Goal: Task Accomplishment & Management: Use online tool/utility

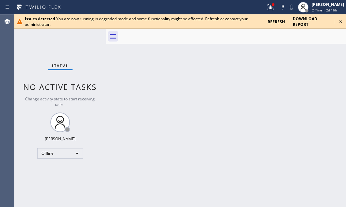
click at [341, 21] on icon at bounding box center [340, 22] width 8 height 8
click at [342, 22] on div "Call to Customer Outbound call Location Search location Your caller id phone nu…" at bounding box center [317, 21] width 56 height 11
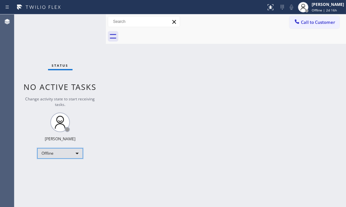
click at [77, 154] on div "Offline" at bounding box center [60, 153] width 46 height 10
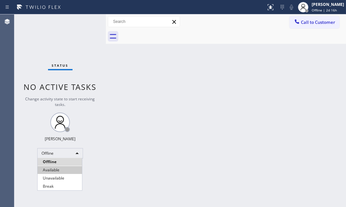
click at [58, 170] on li "Available" at bounding box center [60, 170] width 44 height 8
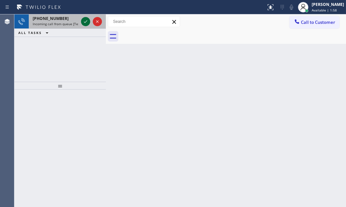
click at [85, 23] on icon at bounding box center [86, 22] width 8 height 8
click at [84, 21] on icon at bounding box center [86, 22] width 8 height 8
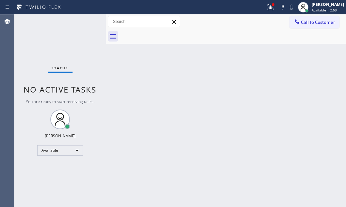
click at [89, 23] on div "Status No active tasks You are ready to start receiving tasks. [PERSON_NAME] Av…" at bounding box center [59, 110] width 91 height 192
click at [88, 22] on div "Status No active tasks You are ready to start receiving tasks. [PERSON_NAME] Av…" at bounding box center [59, 110] width 91 height 192
drag, startPoint x: 88, startPoint y: 22, endPoint x: 228, endPoint y: 10, distance: 140.8
click at [101, 23] on div "Status No active tasks You are ready to start receiving tasks. [PERSON_NAME] Av…" at bounding box center [59, 110] width 91 height 192
click at [267, 6] on icon at bounding box center [270, 7] width 6 height 6
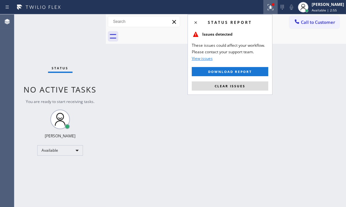
drag, startPoint x: 238, startPoint y: 84, endPoint x: 261, endPoint y: 110, distance: 35.1
click at [238, 85] on span "Clear issues" at bounding box center [229, 86] width 31 height 5
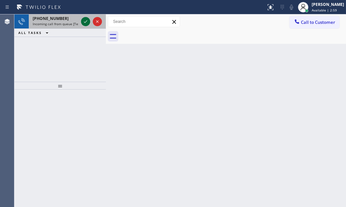
click at [87, 20] on icon at bounding box center [86, 22] width 8 height 8
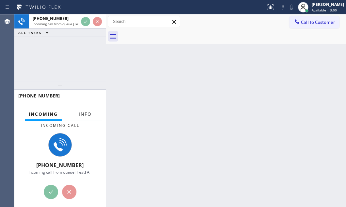
click at [86, 115] on span "Info" at bounding box center [85, 114] width 13 height 6
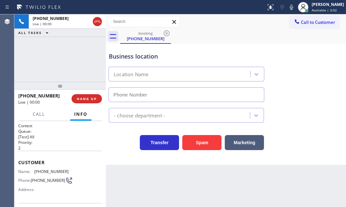
type input "[PHONE_NUMBER]"
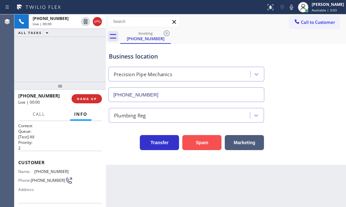
click at [199, 140] on button "Spam" at bounding box center [201, 142] width 39 height 15
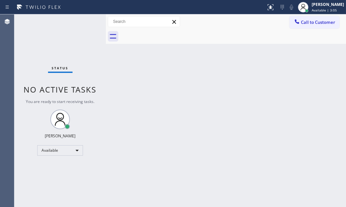
click at [88, 20] on div "Status No active tasks You are ready to start receiving tasks. [PERSON_NAME] Av…" at bounding box center [59, 110] width 91 height 192
drag, startPoint x: 88, startPoint y: 20, endPoint x: 94, endPoint y: 26, distance: 8.3
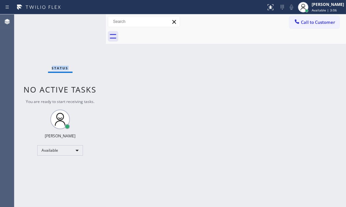
click at [88, 21] on div "Status No active tasks You are ready to start receiving tasks. [PERSON_NAME] Av…" at bounding box center [59, 110] width 91 height 192
click at [87, 23] on div "Status No active tasks You are ready to start receiving tasks. [PERSON_NAME] Av…" at bounding box center [59, 110] width 91 height 192
drag, startPoint x: 86, startPoint y: 23, endPoint x: 126, endPoint y: 23, distance: 39.2
click at [94, 23] on div "Status No active tasks You are ready to start receiving tasks. [PERSON_NAME] Av…" at bounding box center [59, 110] width 91 height 192
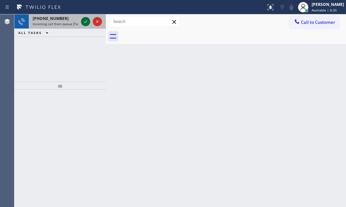
drag, startPoint x: 83, startPoint y: 26, endPoint x: 86, endPoint y: 22, distance: 5.0
click at [86, 22] on div at bounding box center [91, 21] width 23 height 14
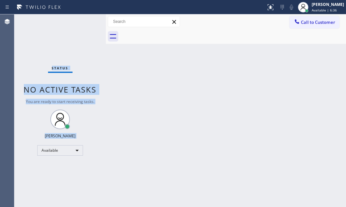
click at [86, 22] on div "Status No active tasks You are ready to start receiving tasks. [PERSON_NAME] Av…" at bounding box center [59, 110] width 91 height 192
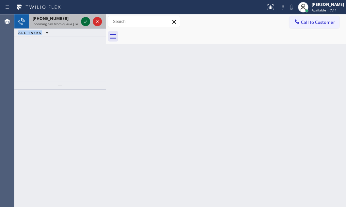
click at [82, 21] on icon at bounding box center [86, 22] width 8 height 8
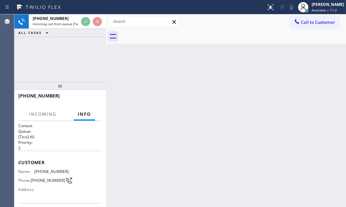
click at [85, 27] on div at bounding box center [91, 21] width 23 height 14
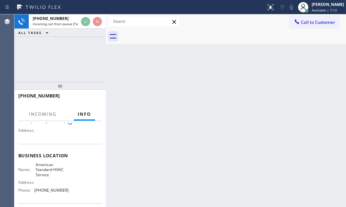
scroll to position [89, 0]
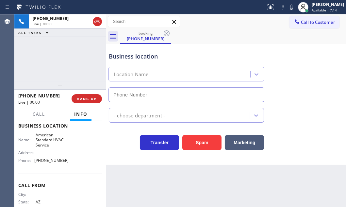
type input "[PHONE_NUMBER]"
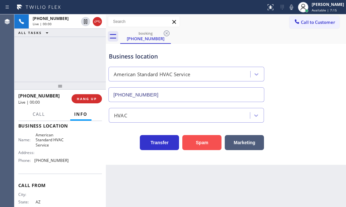
click at [203, 142] on button "Spam" at bounding box center [201, 142] width 39 height 15
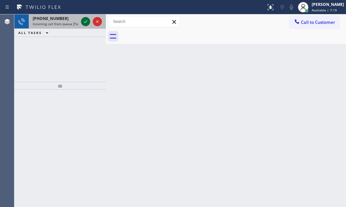
click at [88, 21] on icon at bounding box center [86, 22] width 8 height 8
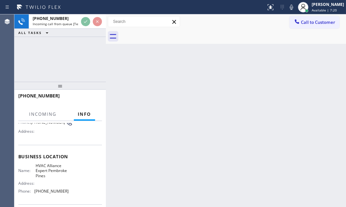
scroll to position [59, 0]
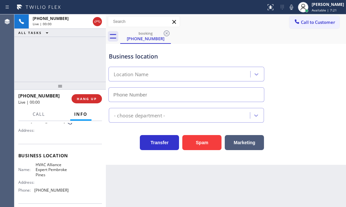
type input "[PHONE_NUMBER]"
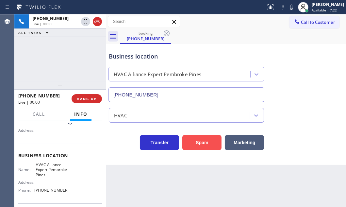
click at [199, 147] on button "Spam" at bounding box center [201, 142] width 39 height 15
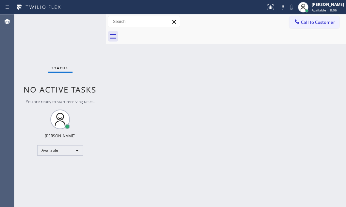
drag, startPoint x: 78, startPoint y: 25, endPoint x: 96, endPoint y: 25, distance: 18.3
click at [79, 25] on div "Status No active tasks You are ready to start receiving tasks. [PERSON_NAME] Av…" at bounding box center [59, 110] width 91 height 192
click at [76, 19] on div "Status No active tasks You are ready to start receiving tasks. [PERSON_NAME] Av…" at bounding box center [59, 110] width 91 height 192
click at [77, 19] on div "Status No active tasks You are ready to start receiving tasks. [PERSON_NAME] Av…" at bounding box center [59, 110] width 91 height 192
click at [78, 23] on div "Status No active tasks You are ready to start receiving tasks. [PERSON_NAME] Av…" at bounding box center [59, 110] width 91 height 192
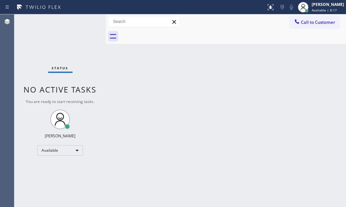
click at [79, 23] on div "Status No active tasks You are ready to start receiving tasks. [PERSON_NAME] Av…" at bounding box center [59, 110] width 91 height 192
click at [79, 24] on div "Status No active tasks You are ready to start receiving tasks. [PERSON_NAME] Av…" at bounding box center [59, 110] width 91 height 192
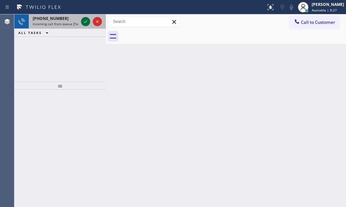
click at [84, 22] on icon at bounding box center [86, 22] width 8 height 8
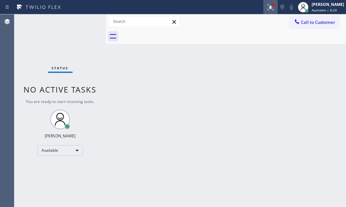
click at [266, 9] on icon at bounding box center [270, 7] width 8 height 8
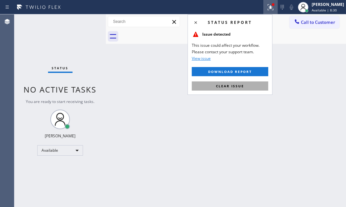
click at [226, 87] on span "Clear issue" at bounding box center [230, 86] width 28 height 5
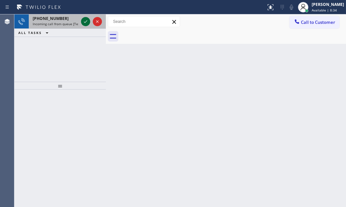
click at [86, 24] on icon at bounding box center [86, 22] width 8 height 8
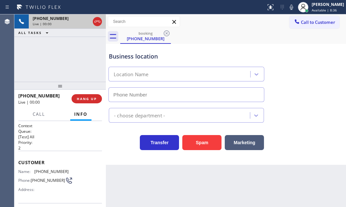
type input "[PHONE_NUMBER]"
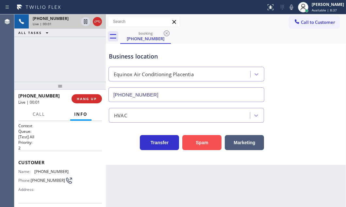
click at [199, 142] on button "Spam" at bounding box center [201, 142] width 39 height 15
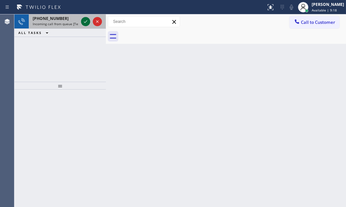
click at [85, 20] on icon at bounding box center [86, 22] width 8 height 8
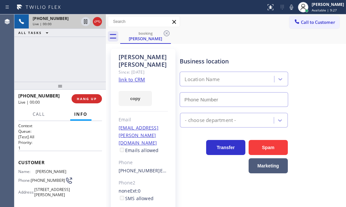
type input "[PHONE_NUMBER]"
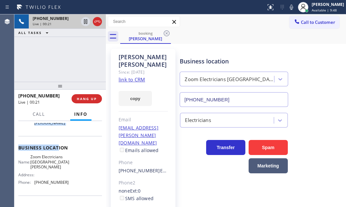
scroll to position [118, 0]
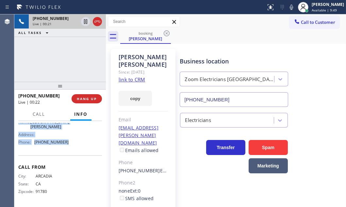
drag, startPoint x: 16, startPoint y: 129, endPoint x: 69, endPoint y: 148, distance: 55.8
click at [69, 148] on div "Context Queue: [Test] All Priority: 1 Customer Name: [PERSON_NAME] Phone: [PHON…" at bounding box center [59, 164] width 91 height 86
copy div "Customer Name: [PERSON_NAME] Phone: [PHONE_NUMBER] Address: [STREET_ADDRESS][PE…"
click at [85, 22] on icon at bounding box center [85, 21] width 3 height 5
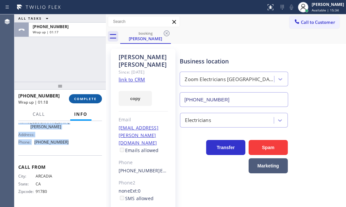
click at [78, 101] on button "COMPLETE" at bounding box center [85, 98] width 33 height 9
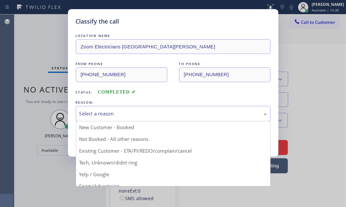
click at [139, 110] on div "Select a reason" at bounding box center [172, 114] width 187 height 8
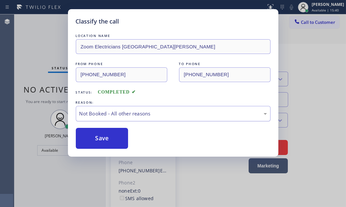
click at [140, 108] on div "Not Booked - All other reasons" at bounding box center [173, 113] width 194 height 15
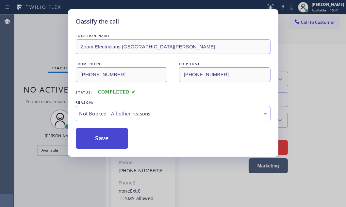
drag, startPoint x: 102, startPoint y: 139, endPoint x: 94, endPoint y: 139, distance: 8.2
click at [94, 139] on button "Save" at bounding box center [102, 138] width 53 height 21
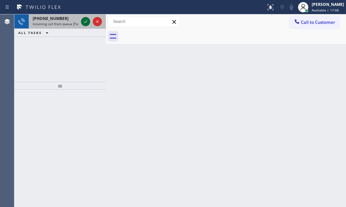
click at [87, 21] on icon at bounding box center [86, 22] width 8 height 8
click at [85, 21] on icon at bounding box center [86, 22] width 8 height 8
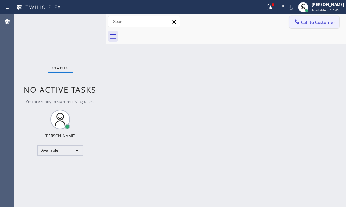
click at [308, 19] on span "Call to Customer" at bounding box center [318, 22] width 34 height 6
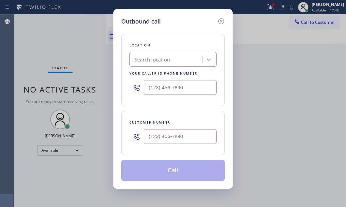
click at [190, 90] on input "text" at bounding box center [180, 87] width 73 height 15
click at [190, 90] on input "(___) ___-____" at bounding box center [180, 87] width 73 height 15
paste input "310) 388-4067"
type input "[PHONE_NUMBER]"
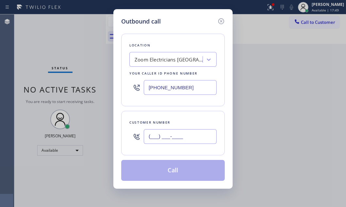
click at [175, 134] on input "(___) ___-____" at bounding box center [180, 136] width 73 height 15
paste input "626) 802-8211"
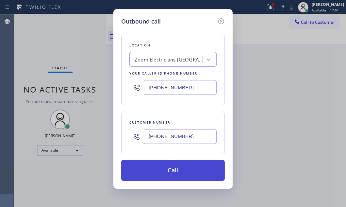
type input "[PHONE_NUMBER]"
click at [186, 166] on button "Call" at bounding box center [172, 170] width 103 height 21
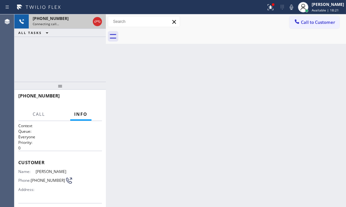
click at [64, 22] on div "Connecting call…" at bounding box center [61, 24] width 57 height 5
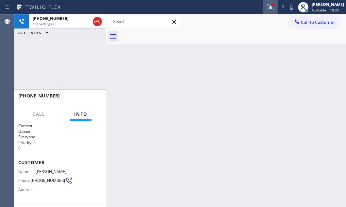
click at [267, 9] on icon at bounding box center [270, 7] width 6 height 6
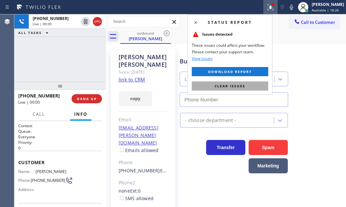
click at [227, 88] on span "Clear issues" at bounding box center [229, 86] width 31 height 5
type input "[PHONE_NUMBER]"
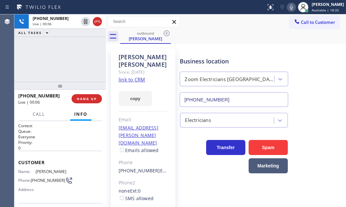
click at [287, 8] on icon at bounding box center [291, 7] width 8 height 8
click at [91, 98] on span "HANG UP" at bounding box center [87, 98] width 20 height 5
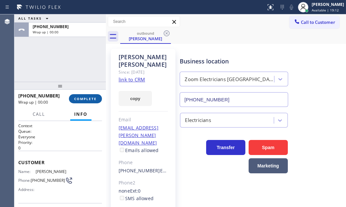
click at [91, 98] on span "COMPLETE" at bounding box center [85, 98] width 23 height 5
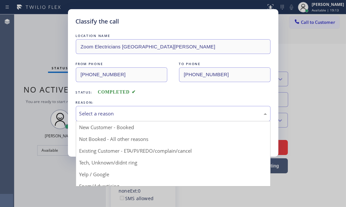
click at [127, 114] on div "Select a reason" at bounding box center [172, 114] width 187 height 8
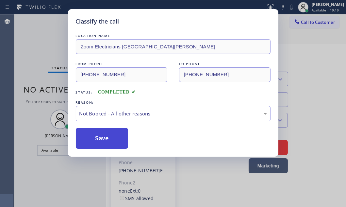
click at [103, 138] on button "Save" at bounding box center [102, 138] width 53 height 21
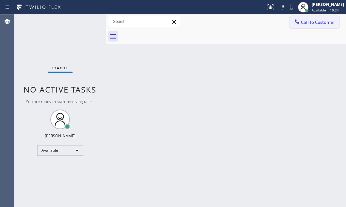
click at [317, 26] on button "Call to Customer" at bounding box center [314, 22] width 50 height 12
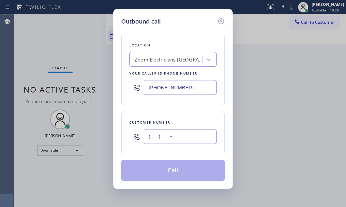
click at [182, 137] on input "(___) ___-____" at bounding box center [180, 136] width 73 height 15
paste input "626) 802-8211"
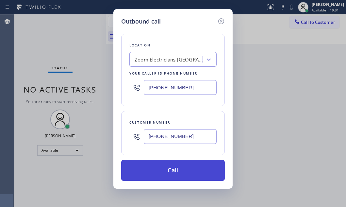
type input "[PHONE_NUMBER]"
click at [170, 165] on button "Call" at bounding box center [172, 170] width 103 height 21
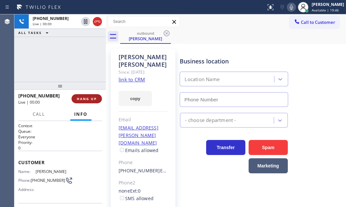
click at [83, 100] on span "HANG UP" at bounding box center [87, 98] width 20 height 5
type input "[PHONE_NUMBER]"
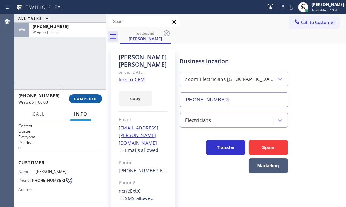
click at [84, 100] on span "COMPLETE" at bounding box center [85, 98] width 23 height 5
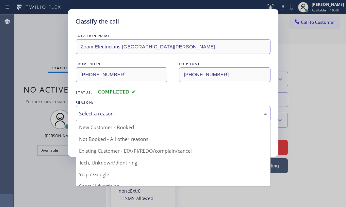
click at [129, 116] on div "Select a reason" at bounding box center [172, 114] width 187 height 8
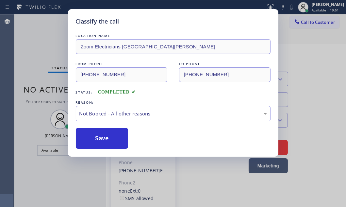
drag, startPoint x: 94, startPoint y: 132, endPoint x: 234, endPoint y: 134, distance: 140.7
click at [94, 132] on button "Save" at bounding box center [102, 138] width 53 height 21
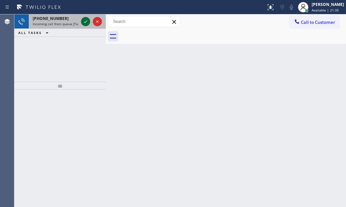
drag, startPoint x: 82, startPoint y: 27, endPoint x: 84, endPoint y: 20, distance: 6.9
click at [84, 23] on div at bounding box center [91, 21] width 23 height 14
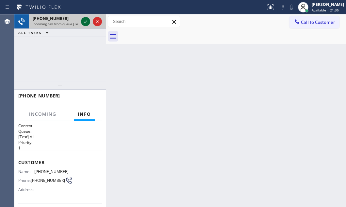
click at [84, 20] on icon at bounding box center [86, 22] width 8 height 8
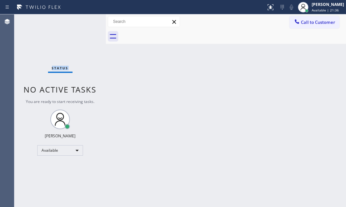
click at [84, 21] on div "Status No active tasks You are ready to start receiving tasks. [PERSON_NAME] Av…" at bounding box center [59, 110] width 91 height 192
click at [85, 21] on div "Status No active tasks You are ready to start receiving tasks. [PERSON_NAME] Av…" at bounding box center [59, 110] width 91 height 192
drag, startPoint x: 85, startPoint y: 21, endPoint x: 173, endPoint y: 28, distance: 87.7
click at [98, 24] on div "Status No active tasks You are ready to start receiving tasks. [PERSON_NAME] Av…" at bounding box center [59, 110] width 91 height 192
click at [268, 10] on icon at bounding box center [270, 7] width 8 height 8
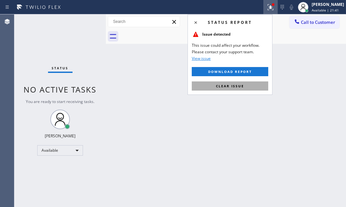
click at [227, 88] on button "Clear issue" at bounding box center [230, 85] width 76 height 9
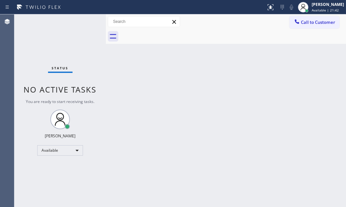
click at [84, 21] on div "Status No active tasks You are ready to start receiving tasks. [PERSON_NAME] Av…" at bounding box center [59, 110] width 91 height 192
click at [85, 21] on div "Status No active tasks You are ready to start receiving tasks. [PERSON_NAME] Av…" at bounding box center [59, 110] width 91 height 192
click at [84, 21] on div "Status No active tasks You are ready to start receiving tasks. [PERSON_NAME] Av…" at bounding box center [59, 110] width 91 height 192
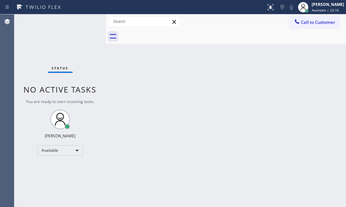
drag, startPoint x: 74, startPoint y: 23, endPoint x: 82, endPoint y: 21, distance: 7.9
click at [80, 22] on div "Status No active tasks You are ready to start receiving tasks. [PERSON_NAME] Av…" at bounding box center [59, 110] width 91 height 192
click at [82, 21] on div "Status No active tasks You are ready to start receiving tasks. [PERSON_NAME] Av…" at bounding box center [59, 110] width 91 height 192
click at [83, 21] on div "Status No active tasks You are ready to start receiving tasks. [PERSON_NAME] Av…" at bounding box center [59, 110] width 91 height 192
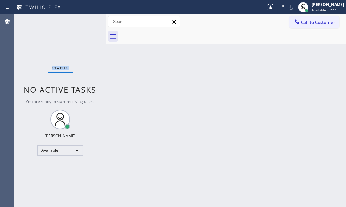
click at [83, 21] on div "Status No active tasks You are ready to start receiving tasks. [PERSON_NAME] Av…" at bounding box center [59, 110] width 91 height 192
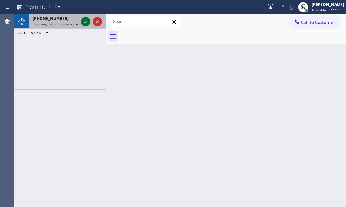
click at [83, 21] on icon at bounding box center [86, 22] width 8 height 8
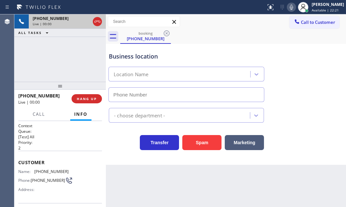
type input "[PHONE_NUMBER]"
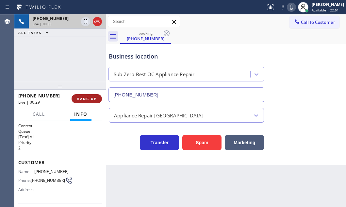
click at [85, 100] on span "HANG UP" at bounding box center [87, 98] width 20 height 5
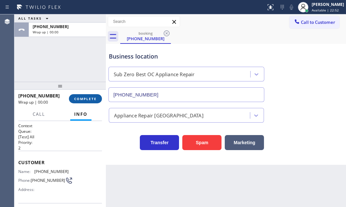
click at [76, 100] on span "COMPLETE" at bounding box center [85, 98] width 23 height 5
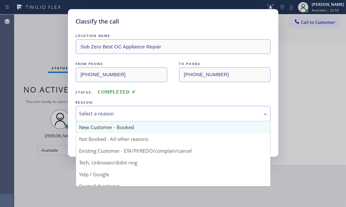
drag, startPoint x: 160, startPoint y: 115, endPoint x: 138, endPoint y: 132, distance: 27.0
click at [154, 120] on div "Select a reason New Customer - Booked Not Booked - All other reasons Existing C…" at bounding box center [173, 113] width 194 height 15
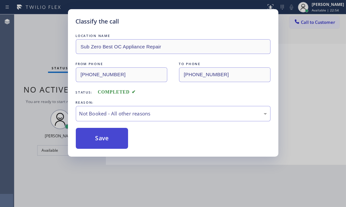
drag, startPoint x: 103, startPoint y: 136, endPoint x: 99, endPoint y: 137, distance: 3.9
click at [98, 137] on button "Save" at bounding box center [102, 138] width 53 height 21
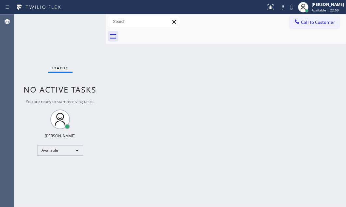
click at [84, 20] on div "Status No active tasks You are ready to start receiving tasks. [PERSON_NAME] Av…" at bounding box center [59, 110] width 91 height 192
drag, startPoint x: 84, startPoint y: 20, endPoint x: 71, endPoint y: 146, distance: 125.9
click at [83, 20] on div "Status No active tasks You are ready to start receiving tasks. [PERSON_NAME] Av…" at bounding box center [59, 110] width 91 height 192
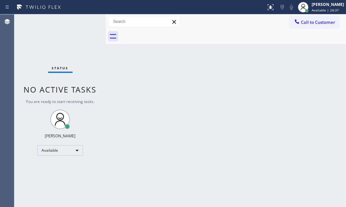
click at [86, 21] on div "Status No active tasks You are ready to start receiving tasks. [PERSON_NAME] Av…" at bounding box center [59, 110] width 91 height 192
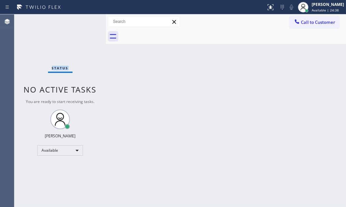
click at [86, 21] on div "Status No active tasks You are ready to start receiving tasks. [PERSON_NAME] Av…" at bounding box center [59, 110] width 91 height 192
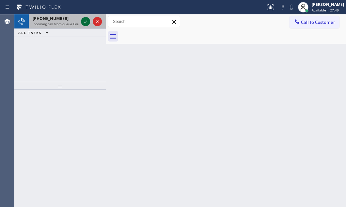
click at [90, 23] on div at bounding box center [85, 22] width 9 height 8
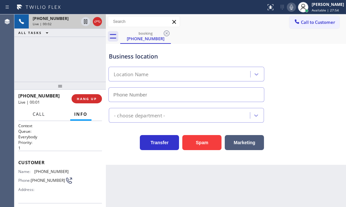
click at [32, 115] on button "Call" at bounding box center [39, 114] width 20 height 13
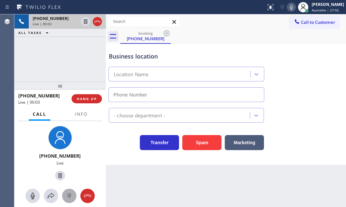
click at [67, 195] on icon at bounding box center [69, 196] width 8 height 8
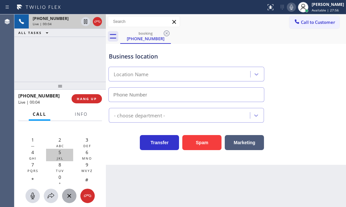
drag, startPoint x: 34, startPoint y: 144, endPoint x: 61, endPoint y: 150, distance: 27.3
click at [34, 143] on span "—" at bounding box center [33, 145] width 4 height 5
click at [199, 141] on button "Spam" at bounding box center [201, 142] width 39 height 15
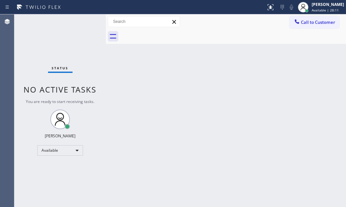
click at [78, 23] on div "Status No active tasks You are ready to start receiving tasks. [PERSON_NAME] Av…" at bounding box center [59, 110] width 91 height 192
click at [84, 20] on div "Status No active tasks You are ready to start receiving tasks. [PERSON_NAME] Av…" at bounding box center [59, 110] width 91 height 192
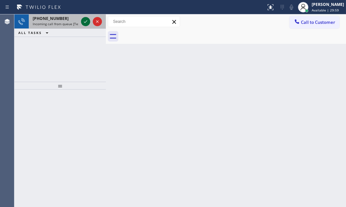
click at [87, 23] on icon at bounding box center [86, 22] width 8 height 8
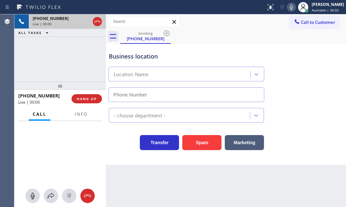
type input "[PHONE_NUMBER]"
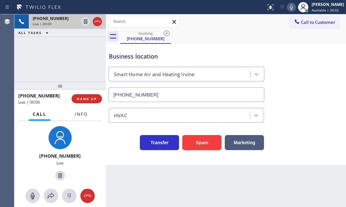
click at [81, 114] on span "Info" at bounding box center [81, 114] width 13 height 6
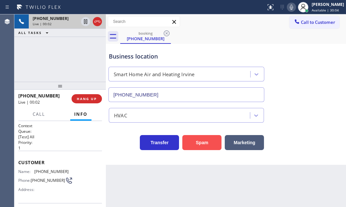
click at [208, 142] on button "Spam" at bounding box center [201, 142] width 39 height 15
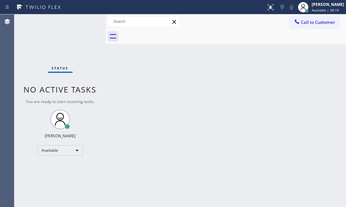
click at [83, 26] on div "Status No active tasks You are ready to start receiving tasks. [PERSON_NAME] Av…" at bounding box center [59, 110] width 91 height 192
click at [83, 25] on div "Status No active tasks You are ready to start receiving tasks. [PERSON_NAME] Av…" at bounding box center [59, 110] width 91 height 192
click at [84, 24] on div "Status No active tasks You are ready to start receiving tasks. [PERSON_NAME] Av…" at bounding box center [59, 110] width 91 height 192
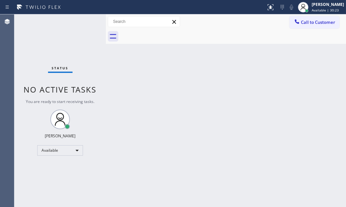
click at [84, 24] on div "Status No active tasks You are ready to start receiving tasks. [PERSON_NAME] Av…" at bounding box center [59, 110] width 91 height 192
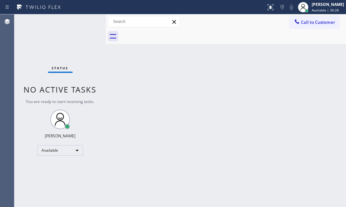
click at [84, 24] on div "Status No active tasks You are ready to start receiving tasks. [PERSON_NAME] Av…" at bounding box center [59, 110] width 91 height 192
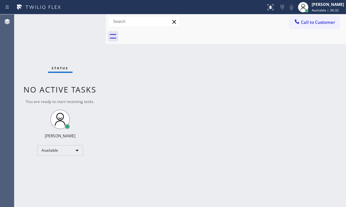
click at [84, 24] on div "Status No active tasks You are ready to start receiving tasks. [PERSON_NAME] Av…" at bounding box center [59, 110] width 91 height 192
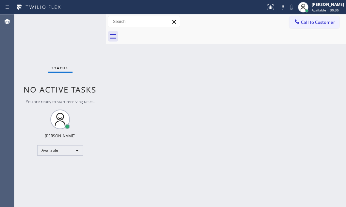
click at [84, 24] on div "Status No active tasks You are ready to start receiving tasks. [PERSON_NAME] Av…" at bounding box center [59, 110] width 91 height 192
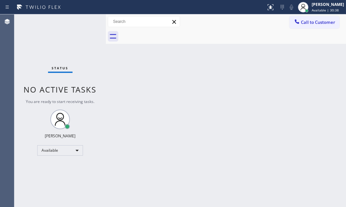
click at [84, 24] on div "Status No active tasks You are ready to start receiving tasks. [PERSON_NAME] Av…" at bounding box center [59, 110] width 91 height 192
click at [85, 24] on div "Status No active tasks You are ready to start receiving tasks. [PERSON_NAME] Av…" at bounding box center [59, 110] width 91 height 192
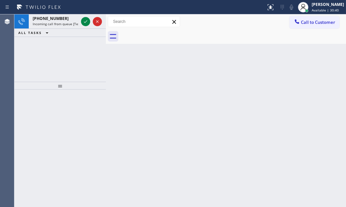
click at [85, 24] on icon at bounding box center [86, 22] width 8 height 8
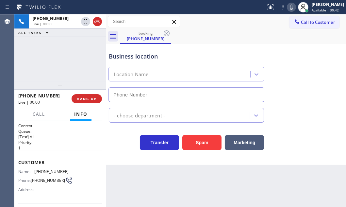
type input "[PHONE_NUMBER]"
drag, startPoint x: 202, startPoint y: 140, endPoint x: 180, endPoint y: 114, distance: 34.6
click at [202, 140] on button "Spam" at bounding box center [201, 142] width 39 height 15
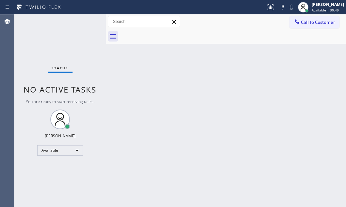
click at [85, 20] on div "Status No active tasks You are ready to start receiving tasks. [PERSON_NAME] Av…" at bounding box center [59, 110] width 91 height 192
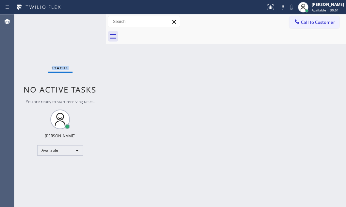
click at [85, 20] on div "Status No active tasks You are ready to start receiving tasks. [PERSON_NAME] Av…" at bounding box center [59, 110] width 91 height 192
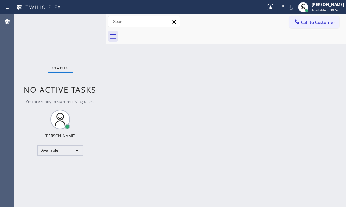
click at [85, 20] on div "Status No active tasks You are ready to start receiving tasks. [PERSON_NAME] Av…" at bounding box center [59, 110] width 91 height 192
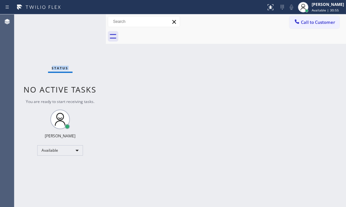
click at [85, 20] on div "Status No active tasks You are ready to start receiving tasks. [PERSON_NAME] Av…" at bounding box center [59, 110] width 91 height 192
click at [86, 21] on div "Status No active tasks You are ready to start receiving tasks. [PERSON_NAME] Av…" at bounding box center [59, 110] width 91 height 192
click at [85, 21] on div "Status No active tasks You are ready to start receiving tasks. [PERSON_NAME] Av…" at bounding box center [59, 110] width 91 height 192
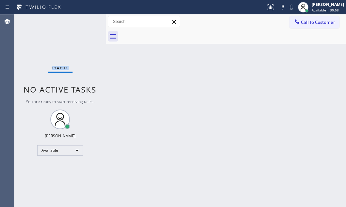
click at [85, 21] on div "Status No active tasks You are ready to start receiving tasks. [PERSON_NAME] Av…" at bounding box center [59, 110] width 91 height 192
click at [78, 23] on div "Status No active tasks You are ready to start receiving tasks. [PERSON_NAME] Av…" at bounding box center [59, 110] width 91 height 192
click at [83, 22] on div "Status No active tasks You are ready to start receiving tasks. [PERSON_NAME] Av…" at bounding box center [59, 110] width 91 height 192
click at [85, 20] on div "Status No active tasks You are ready to start receiving tasks. [PERSON_NAME] Av…" at bounding box center [59, 110] width 91 height 192
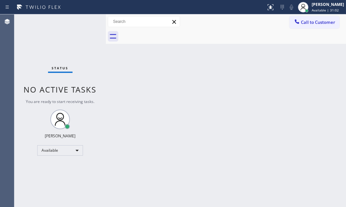
click at [85, 20] on div "Status No active tasks You are ready to start receiving tasks. [PERSON_NAME] Av…" at bounding box center [59, 110] width 91 height 192
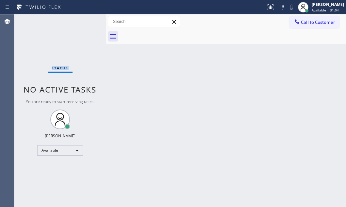
click at [85, 20] on div "Status No active tasks You are ready to start receiving tasks. [PERSON_NAME] Av…" at bounding box center [59, 110] width 91 height 192
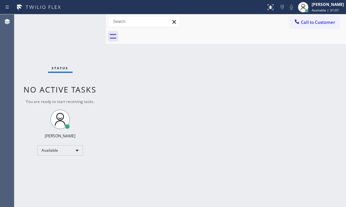
click at [85, 20] on div "Status No active tasks You are ready to start receiving tasks. [PERSON_NAME] Av…" at bounding box center [59, 110] width 91 height 192
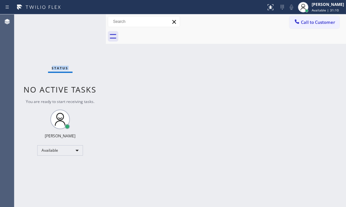
click at [85, 20] on div "Status No active tasks You are ready to start receiving tasks. [PERSON_NAME] Av…" at bounding box center [59, 110] width 91 height 192
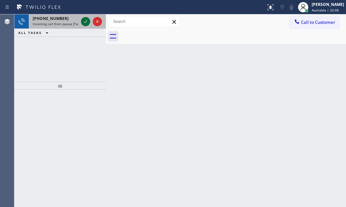
click at [88, 23] on icon at bounding box center [86, 22] width 8 height 8
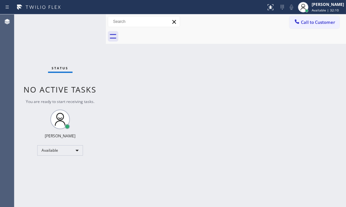
click at [84, 23] on div "Status No active tasks You are ready to start receiving tasks. [PERSON_NAME] Av…" at bounding box center [59, 110] width 91 height 192
click at [266, 9] on icon at bounding box center [270, 7] width 8 height 8
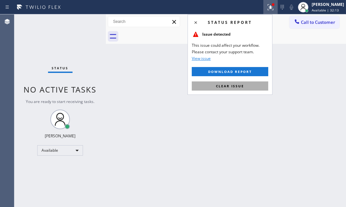
click at [244, 88] on button "Clear issue" at bounding box center [230, 85] width 76 height 9
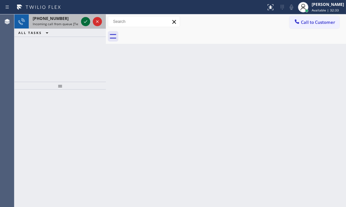
click at [88, 22] on icon at bounding box center [86, 22] width 8 height 8
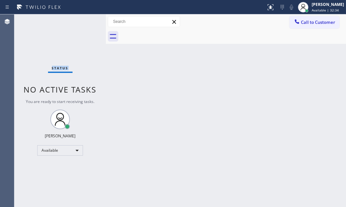
click at [88, 22] on div "Status No active tasks You are ready to start receiving tasks. [PERSON_NAME] Av…" at bounding box center [59, 110] width 91 height 192
click at [268, 7] on icon at bounding box center [270, 6] width 4 height 2
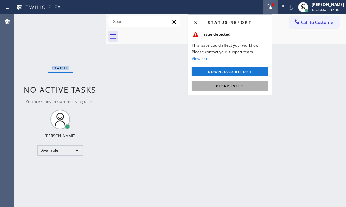
click at [243, 87] on span "Clear issue" at bounding box center [230, 86] width 28 height 5
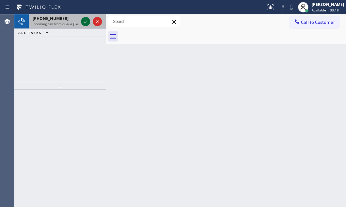
click at [85, 21] on icon at bounding box center [86, 22] width 8 height 8
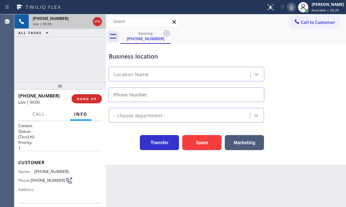
type input "[PHONE_NUMBER]"
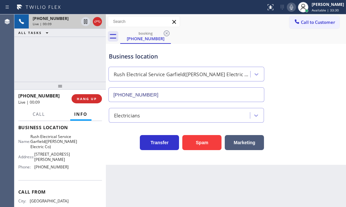
scroll to position [89, 0]
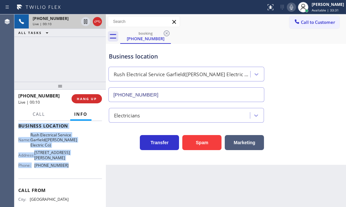
drag, startPoint x: 17, startPoint y: 159, endPoint x: 67, endPoint y: 182, distance: 54.3
click at [67, 182] on div "Context Queue: [Test] All Priority: 1 Customer Name: [PHONE_NUMBER] Phone: [PHO…" at bounding box center [59, 164] width 91 height 86
copy div "Customer Name: [PHONE_NUMBER] Phone: [PHONE_NUMBER] Address: Business location …"
click at [86, 23] on icon at bounding box center [85, 21] width 3 height 5
click at [85, 21] on icon at bounding box center [86, 22] width 8 height 8
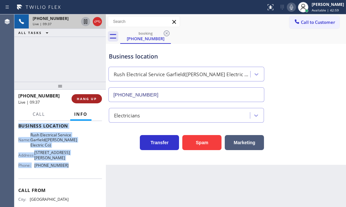
click at [85, 101] on span "HANG UP" at bounding box center [87, 98] width 20 height 5
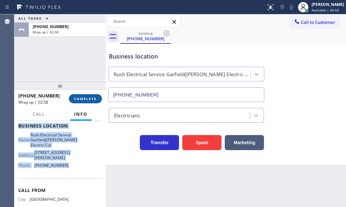
click at [84, 97] on span "COMPLETE" at bounding box center [85, 98] width 23 height 5
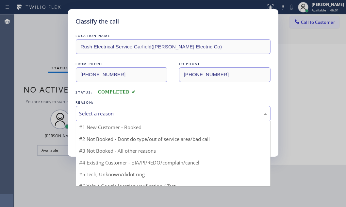
click at [115, 114] on div "Select a reason" at bounding box center [172, 114] width 187 height 8
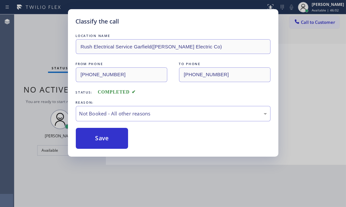
drag, startPoint x: 91, startPoint y: 140, endPoint x: 224, endPoint y: 101, distance: 139.1
click at [91, 139] on button "Save" at bounding box center [102, 138] width 53 height 21
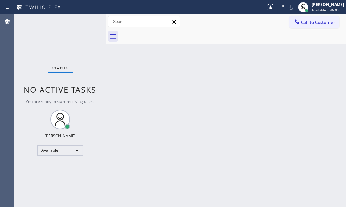
click at [316, 23] on span "Call to Customer" at bounding box center [318, 22] width 34 height 6
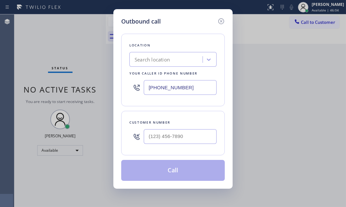
click at [190, 91] on input "[PHONE_NUMBER]" at bounding box center [180, 87] width 73 height 15
paste input "10) 388-4067"
type input "[PHONE_NUMBER]"
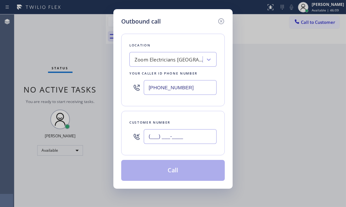
click at [162, 135] on input "(___) ___-____" at bounding box center [180, 136] width 73 height 15
paste input "626) 802-8211"
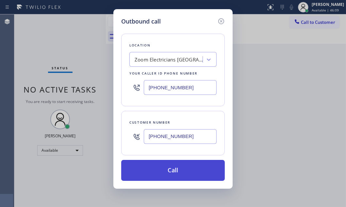
type input "[PHONE_NUMBER]"
click at [169, 164] on button "Call" at bounding box center [172, 170] width 103 height 21
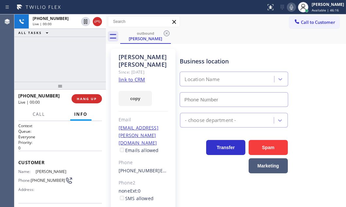
type input "[PHONE_NUMBER]"
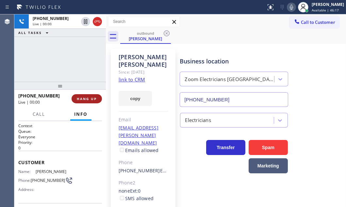
drag, startPoint x: 85, startPoint y: 98, endPoint x: 213, endPoint y: 114, distance: 129.6
click at [86, 98] on span "HANG UP" at bounding box center [87, 98] width 20 height 5
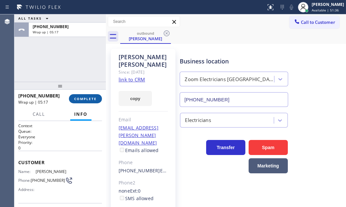
click at [82, 99] on span "COMPLETE" at bounding box center [85, 98] width 23 height 5
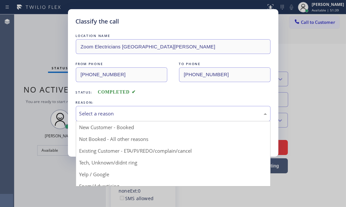
click at [119, 114] on div "Select a reason" at bounding box center [172, 114] width 187 height 8
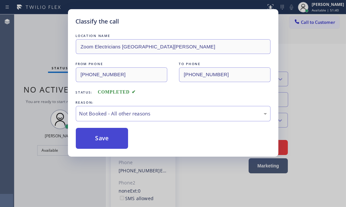
click at [94, 140] on button "Save" at bounding box center [102, 138] width 53 height 21
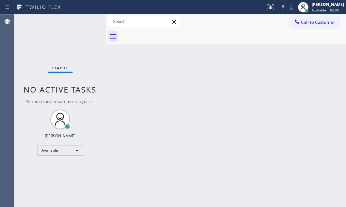
click at [92, 32] on div "Status No active tasks You are ready to start receiving tasks. [PERSON_NAME] Av…" at bounding box center [59, 110] width 91 height 192
click at [88, 21] on div "Status No active tasks You are ready to start receiving tasks. [PERSON_NAME] Av…" at bounding box center [59, 110] width 91 height 192
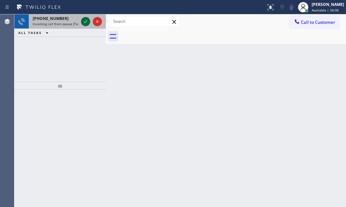
click at [86, 23] on icon at bounding box center [86, 22] width 8 height 8
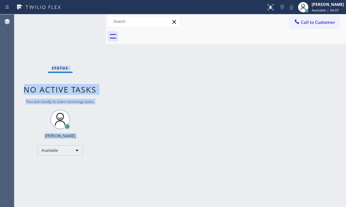
click at [86, 23] on div "Status No active tasks You are ready to start receiving tasks. [PERSON_NAME] Av…" at bounding box center [59, 110] width 91 height 192
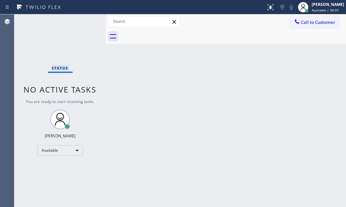
click at [86, 23] on div "Status No active tasks You are ready to start receiving tasks. [PERSON_NAME] Av…" at bounding box center [59, 110] width 91 height 192
click at [86, 22] on div "Status No active tasks You are ready to start receiving tasks. [PERSON_NAME] Av…" at bounding box center [59, 110] width 91 height 192
click at [68, 150] on div "Available" at bounding box center [60, 150] width 46 height 10
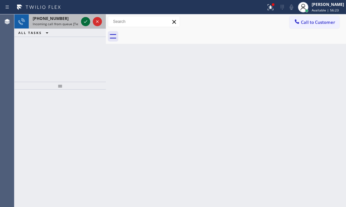
click at [85, 23] on icon at bounding box center [86, 22] width 8 height 8
click at [86, 18] on icon at bounding box center [86, 22] width 8 height 8
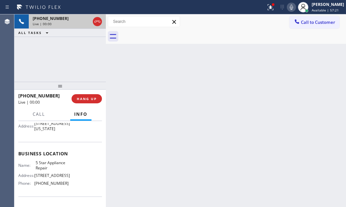
scroll to position [89, 0]
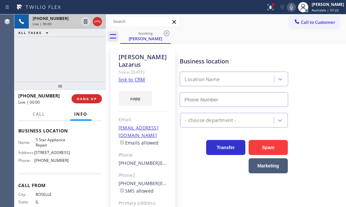
type input "[PHONE_NUMBER]"
click at [140, 76] on link "link to CRM" at bounding box center [131, 79] width 26 height 7
click at [84, 23] on icon at bounding box center [86, 22] width 8 height 8
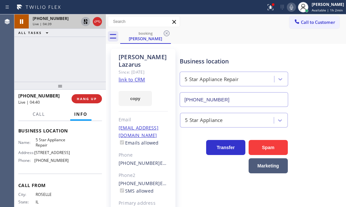
click at [85, 23] on icon at bounding box center [85, 21] width 5 height 5
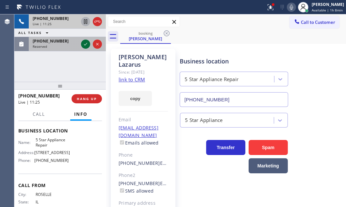
click at [85, 46] on icon at bounding box center [86, 44] width 8 height 8
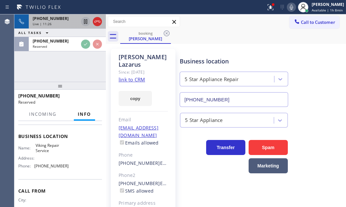
scroll to position [94, 0]
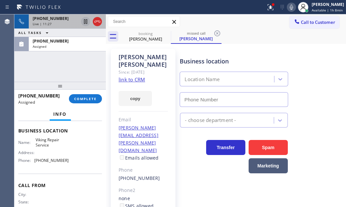
type input "[PHONE_NUMBER]"
click at [97, 23] on icon at bounding box center [97, 22] width 8 height 8
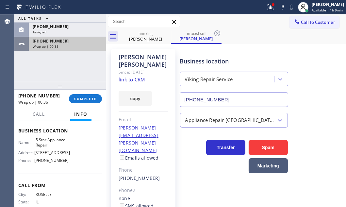
click at [77, 42] on div "[PHONE_NUMBER]" at bounding box center [67, 41] width 69 height 6
click at [86, 39] on div "[PHONE_NUMBER]" at bounding box center [67, 41] width 69 height 6
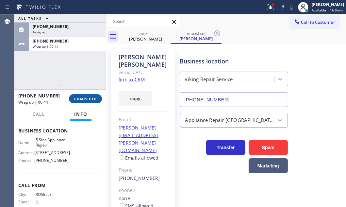
click at [90, 101] on button "COMPLETE" at bounding box center [85, 98] width 33 height 9
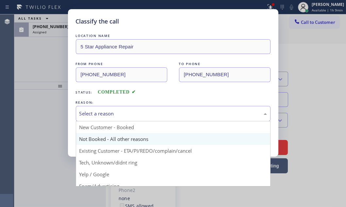
drag, startPoint x: 123, startPoint y: 114, endPoint x: 104, endPoint y: 135, distance: 28.0
click at [123, 114] on div "Select a reason" at bounding box center [172, 114] width 187 height 8
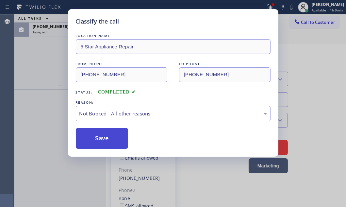
drag, startPoint x: 99, startPoint y: 140, endPoint x: 92, endPoint y: 139, distance: 6.9
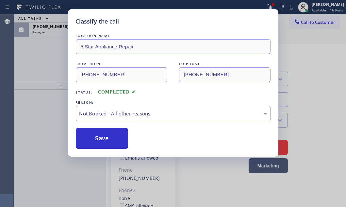
drag, startPoint x: 92, startPoint y: 139, endPoint x: 265, endPoint y: 125, distance: 173.5
click at [94, 137] on button "Save" at bounding box center [102, 138] width 53 height 21
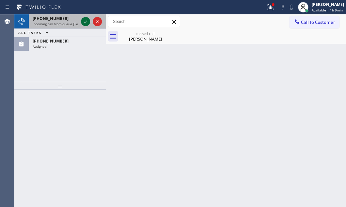
click at [86, 21] on icon at bounding box center [86, 22] width 8 height 8
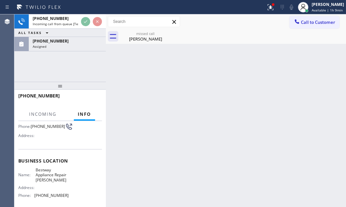
scroll to position [49, 0]
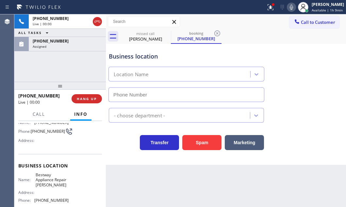
type input "[PHONE_NUMBER]"
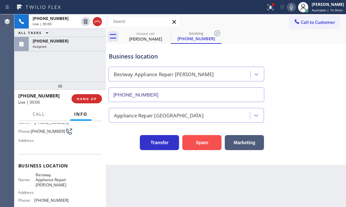
drag, startPoint x: 197, startPoint y: 141, endPoint x: 312, endPoint y: 132, distance: 114.5
click at [211, 140] on button "Spam" at bounding box center [201, 142] width 39 height 15
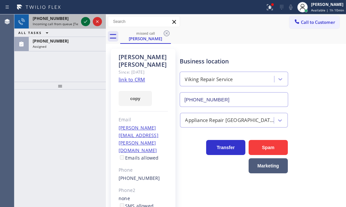
click at [85, 23] on icon at bounding box center [86, 22] width 8 height 8
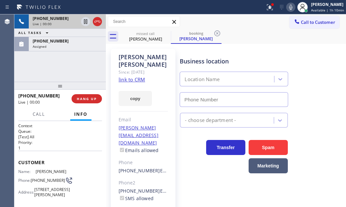
type input "[PHONE_NUMBER]"
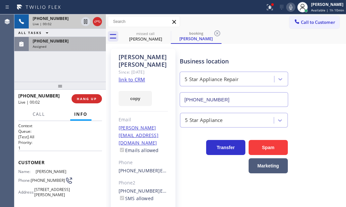
click at [70, 42] on div "[PHONE_NUMBER]" at bounding box center [67, 41] width 69 height 6
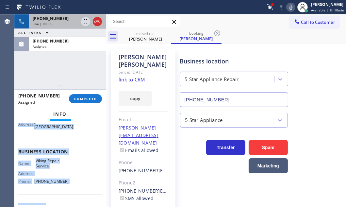
scroll to position [89, 0]
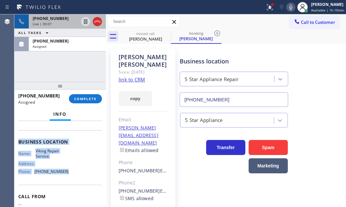
drag, startPoint x: 29, startPoint y: 178, endPoint x: 67, endPoint y: 175, distance: 37.6
click at [67, 175] on div "Context Queue: Appliance Repair High End Priority: 0 Task Age: [DEMOGRAPHIC_DAT…" at bounding box center [60, 134] width 84 height 200
click at [91, 101] on button "COMPLETE" at bounding box center [85, 98] width 33 height 9
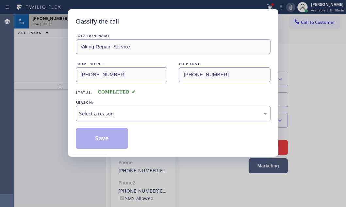
click at [140, 112] on div "Select a reason" at bounding box center [172, 114] width 187 height 8
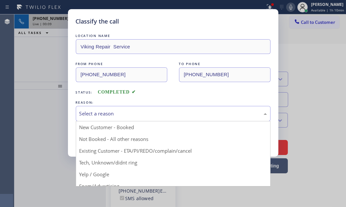
drag, startPoint x: 104, startPoint y: 138, endPoint x: 96, endPoint y: 141, distance: 9.1
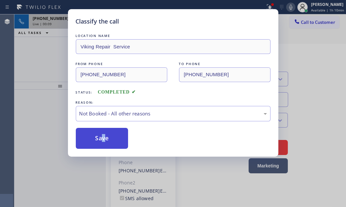
click at [96, 141] on button "Save" at bounding box center [102, 138] width 53 height 21
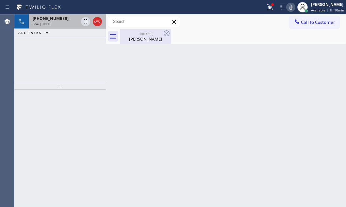
click at [146, 35] on div "booking" at bounding box center [145, 33] width 49 height 5
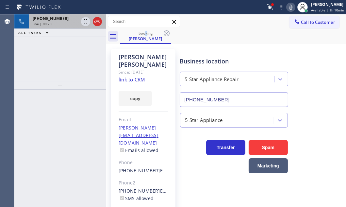
click at [130, 76] on link "link to CRM" at bounding box center [131, 79] width 26 height 7
click at [85, 20] on icon at bounding box center [86, 22] width 8 height 8
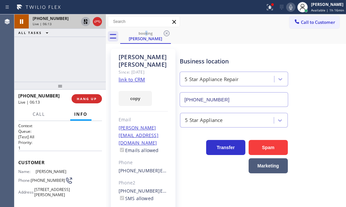
click at [83, 20] on icon at bounding box center [86, 22] width 8 height 8
click at [267, 7] on icon at bounding box center [270, 7] width 6 height 6
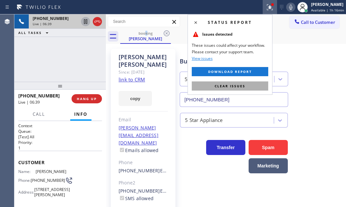
click at [238, 87] on span "Clear issues" at bounding box center [229, 86] width 31 height 5
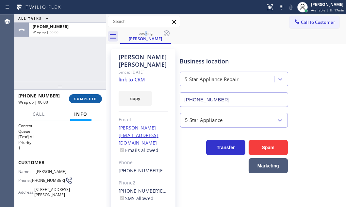
click at [88, 97] on span "COMPLETE" at bounding box center [85, 98] width 23 height 5
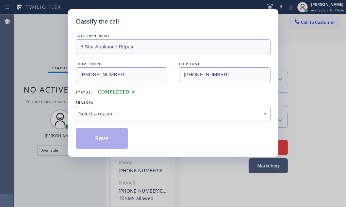
click at [166, 111] on div "Select a reason" at bounding box center [172, 114] width 187 height 8
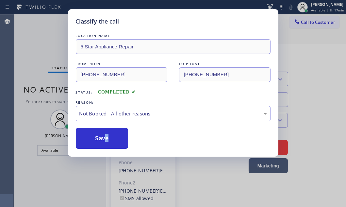
drag, startPoint x: 97, startPoint y: 134, endPoint x: 179, endPoint y: 137, distance: 82.9
click at [97, 134] on button "Save" at bounding box center [102, 138] width 53 height 21
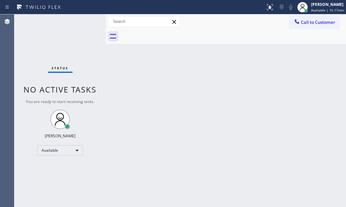
click at [277, 68] on div "Back to Dashboard Change Sender ID Customers Technicians Select a contact Outbo…" at bounding box center [226, 110] width 240 height 192
click at [78, 151] on div "Available" at bounding box center [60, 150] width 46 height 10
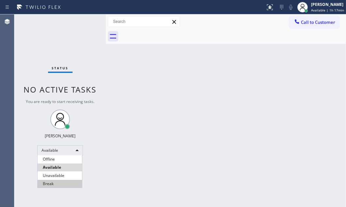
drag, startPoint x: 50, startPoint y: 184, endPoint x: 276, endPoint y: 185, distance: 225.8
click at [50, 183] on li "Break" at bounding box center [60, 183] width 44 height 8
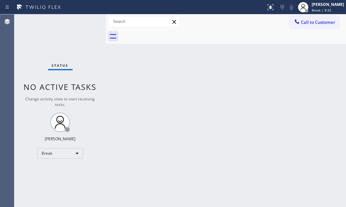
click at [75, 34] on div "Status No active tasks Change activity state to start receiving tasks. [PERSON_…" at bounding box center [59, 110] width 91 height 192
click at [75, 150] on div "Break" at bounding box center [60, 153] width 46 height 10
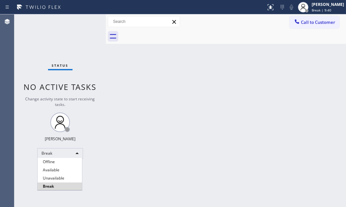
drag, startPoint x: 63, startPoint y: 170, endPoint x: 70, endPoint y: 170, distance: 7.5
click at [63, 170] on li "Available" at bounding box center [60, 170] width 44 height 8
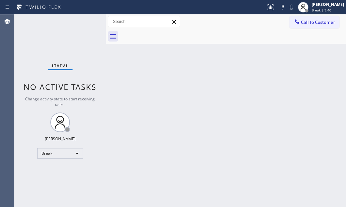
click at [211, 127] on div "Back to Dashboard Change Sender ID Customers Technicians Select a contact Outbo…" at bounding box center [226, 110] width 240 height 192
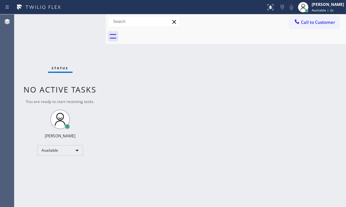
click at [84, 22] on div "Status No active tasks You are ready to start receiving tasks. [PERSON_NAME] Av…" at bounding box center [59, 110] width 91 height 192
click at [88, 22] on div "Status No active tasks You are ready to start receiving tasks. [PERSON_NAME] Av…" at bounding box center [59, 110] width 91 height 192
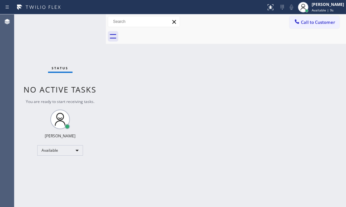
click at [88, 22] on div "Status No active tasks You are ready to start receiving tasks. [PERSON_NAME] Av…" at bounding box center [59, 110] width 91 height 192
click at [125, 124] on div "Back to Dashboard Change Sender ID Customers Technicians Select a contact Outbo…" at bounding box center [226, 110] width 240 height 192
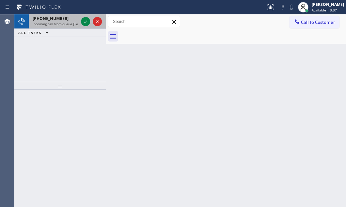
click at [80, 21] on div at bounding box center [91, 21] width 23 height 14
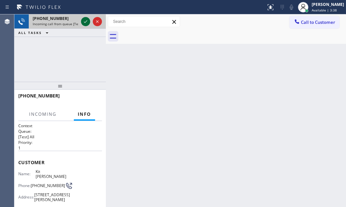
click at [83, 21] on div at bounding box center [91, 21] width 23 height 14
click at [83, 21] on icon at bounding box center [86, 22] width 8 height 8
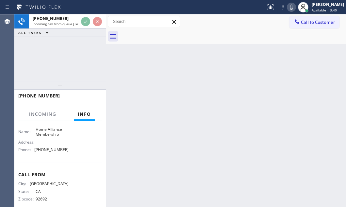
scroll to position [113, 0]
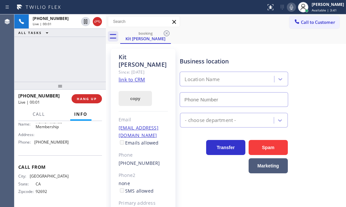
type input "[PHONE_NUMBER]"
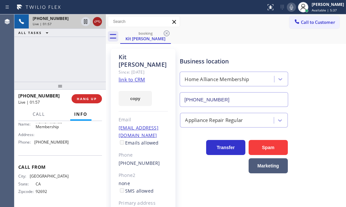
click at [97, 22] on icon at bounding box center [97, 22] width 8 height 8
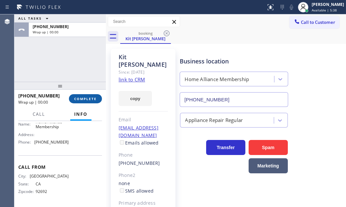
click at [83, 100] on span "COMPLETE" at bounding box center [85, 98] width 23 height 5
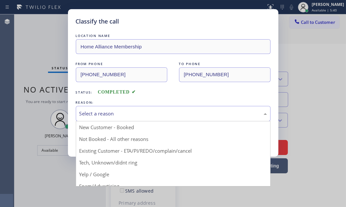
click at [154, 117] on div "Select a reason" at bounding box center [173, 113] width 194 height 15
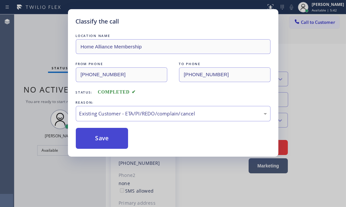
click at [105, 139] on button "Save" at bounding box center [102, 138] width 53 height 21
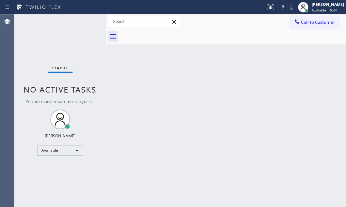
click at [296, 55] on div "Back to Dashboard Change Sender ID Customers Technicians Select a contact Outbo…" at bounding box center [226, 110] width 240 height 192
drag, startPoint x: 82, startPoint y: 22, endPoint x: 94, endPoint y: 21, distance: 12.5
click at [83, 22] on div "Status No active tasks You are ready to start receiving tasks. [PERSON_NAME] Av…" at bounding box center [59, 110] width 91 height 192
click at [86, 20] on div "Status No active tasks You are ready to start receiving tasks. [PERSON_NAME] Av…" at bounding box center [59, 110] width 91 height 192
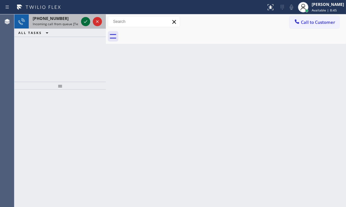
click at [83, 22] on icon at bounding box center [86, 22] width 8 height 8
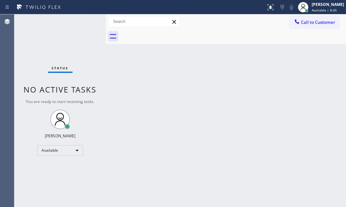
click at [83, 22] on div "Status No active tasks You are ready to start receiving tasks. [PERSON_NAME] Av…" at bounding box center [59, 110] width 91 height 192
click at [84, 21] on div "Status No active tasks You are ready to start receiving tasks. [PERSON_NAME] Av…" at bounding box center [59, 110] width 91 height 192
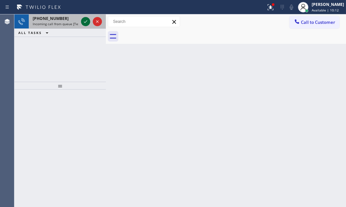
click at [84, 22] on icon at bounding box center [85, 21] width 3 height 3
click at [82, 21] on icon at bounding box center [86, 22] width 8 height 8
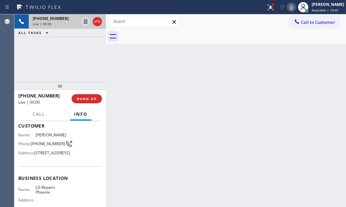
scroll to position [89, 0]
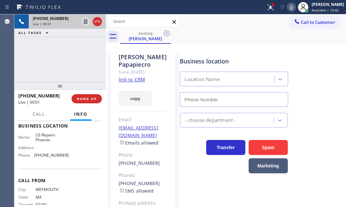
type input "[PHONE_NUMBER]"
drag, startPoint x: 265, startPoint y: 9, endPoint x: 264, endPoint y: 31, distance: 21.6
click at [266, 9] on icon at bounding box center [270, 7] width 8 height 8
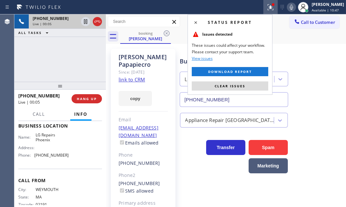
click at [235, 82] on button "Clear issues" at bounding box center [230, 85] width 76 height 9
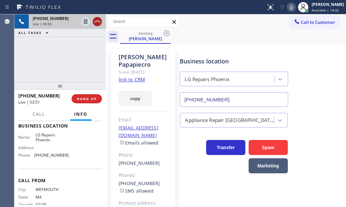
click at [99, 23] on icon at bounding box center [97, 22] width 8 height 8
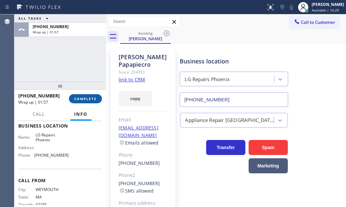
click at [85, 97] on span "COMPLETE" at bounding box center [85, 98] width 23 height 5
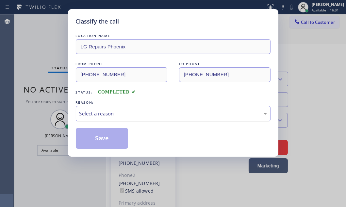
drag, startPoint x: 130, startPoint y: 114, endPoint x: 123, endPoint y: 119, distance: 8.2
click at [129, 114] on div "Select a reason" at bounding box center [172, 114] width 187 height 8
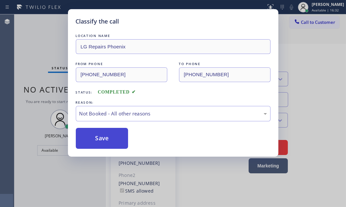
click at [92, 137] on button "Save" at bounding box center [102, 138] width 53 height 21
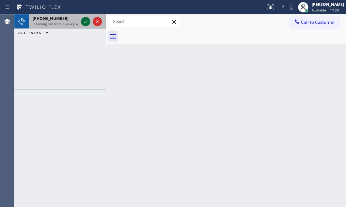
click at [87, 23] on icon at bounding box center [86, 22] width 8 height 8
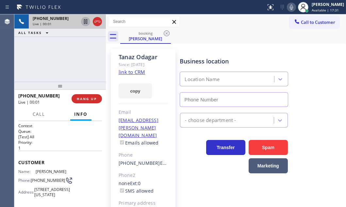
type input "[PHONE_NUMBER]"
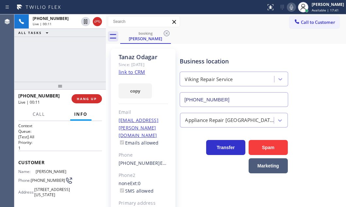
click at [131, 72] on link "link to CRM" at bounding box center [131, 72] width 26 height 7
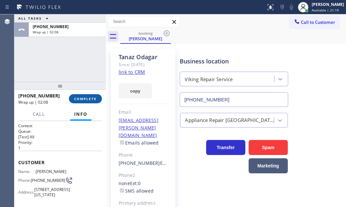
click at [89, 101] on button "COMPLETE" at bounding box center [85, 98] width 33 height 9
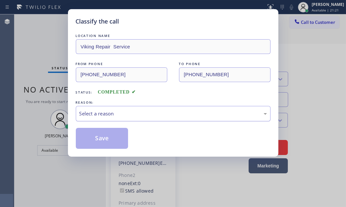
click at [155, 110] on div "Select a reason" at bounding box center [172, 114] width 187 height 8
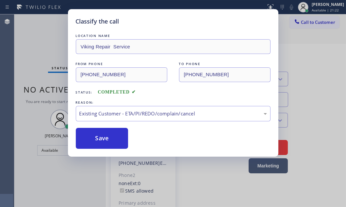
drag, startPoint x: 114, startPoint y: 149, endPoint x: 104, endPoint y: 148, distance: 9.6
drag, startPoint x: 103, startPoint y: 137, endPoint x: 156, endPoint y: 140, distance: 52.9
click at [114, 140] on button "Save" at bounding box center [102, 138] width 53 height 21
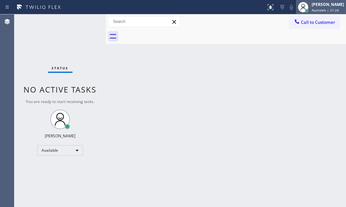
click at [319, 10] on span "Available | 21:24" at bounding box center [324, 10] width 27 height 5
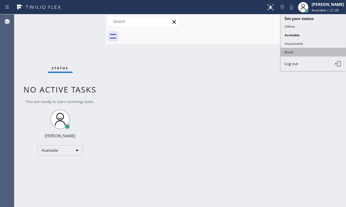
drag, startPoint x: 292, startPoint y: 51, endPoint x: 341, endPoint y: 70, distance: 52.2
click at [293, 52] on button "Break" at bounding box center [312, 52] width 65 height 8
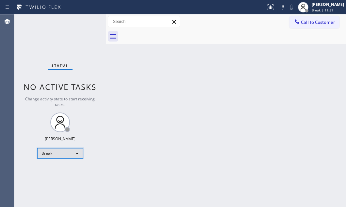
click at [68, 150] on div "Break" at bounding box center [60, 153] width 46 height 10
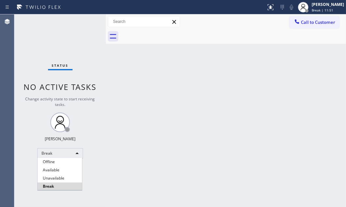
click at [60, 168] on li "Available" at bounding box center [60, 170] width 44 height 8
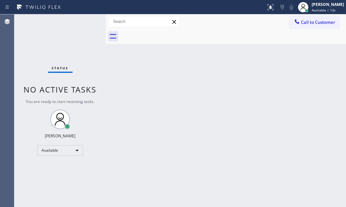
click at [63, 38] on div "Status No active tasks You are ready to start receiving tasks. [PERSON_NAME] Av…" at bounding box center [59, 110] width 91 height 192
click at [148, 96] on div "Back to Dashboard Change Sender ID Customers Technicians Select a contact Outbo…" at bounding box center [226, 110] width 240 height 192
click at [186, 90] on div "Back to Dashboard Change Sender ID Customers Technicians Select a contact Outbo…" at bounding box center [226, 110] width 240 height 192
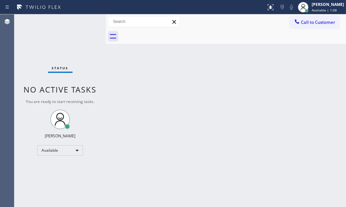
click at [185, 91] on div "Back to Dashboard Change Sender ID Customers Technicians Select a contact Outbo…" at bounding box center [226, 110] width 240 height 192
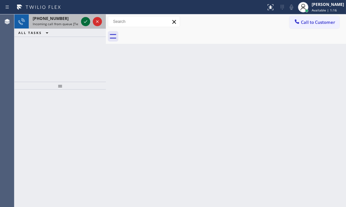
click at [85, 22] on icon at bounding box center [86, 22] width 8 height 8
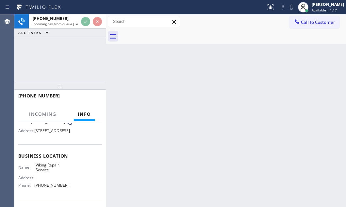
scroll to position [59, 0]
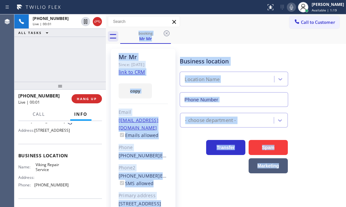
type input "[PHONE_NUMBER]"
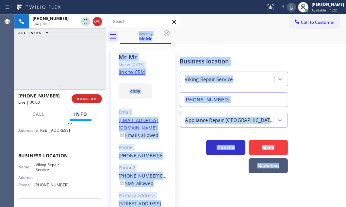
click at [189, 29] on div "booking Mr Mr" at bounding box center [232, 36] width 225 height 15
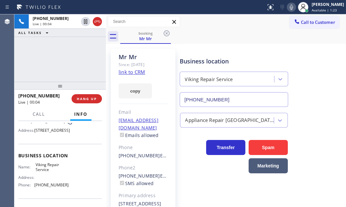
click at [136, 72] on link "link to CRM" at bounding box center [131, 72] width 26 height 7
click at [36, 115] on span "Call" at bounding box center [39, 114] width 12 height 6
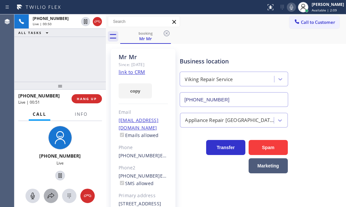
click at [50, 194] on icon at bounding box center [51, 196] width 8 height 8
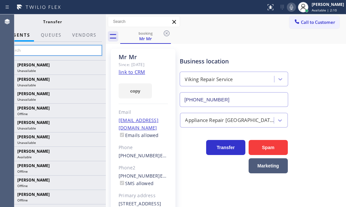
click at [59, 50] on input "text" at bounding box center [53, 50] width 98 height 10
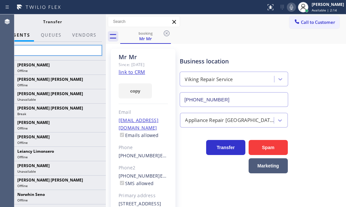
type input "s"
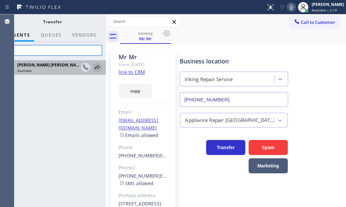
type input "Shi"
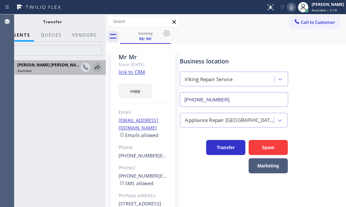
click at [98, 68] on icon at bounding box center [97, 67] width 8 height 8
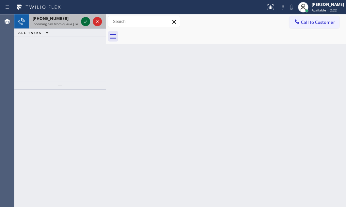
click at [83, 19] on icon at bounding box center [86, 22] width 8 height 8
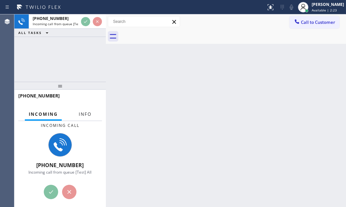
click at [90, 108] on button "Info" at bounding box center [85, 114] width 21 height 13
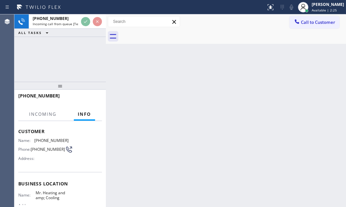
scroll to position [59, 0]
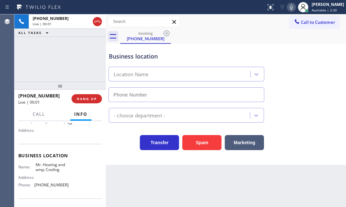
type input "[PHONE_NUMBER]"
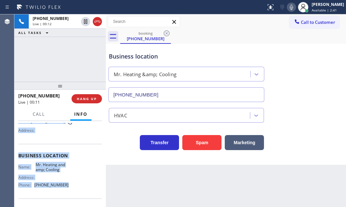
drag, startPoint x: 18, startPoint y: 161, endPoint x: 72, endPoint y: 187, distance: 59.8
click at [72, 187] on div "Context Queue: [Test] All Priority: 1 Customer Name: [PHONE_NUMBER] Phone: [PHO…" at bounding box center [60, 156] width 84 height 184
copy div "Customer Name: [PHONE_NUMBER] Phone: [PHONE_NUMBER] Address: Business location …"
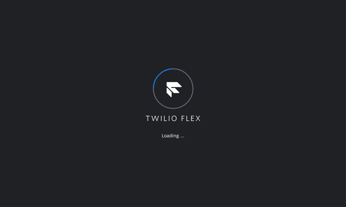
click at [93, 53] on div "Loading ..." at bounding box center [173, 103] width 346 height 207
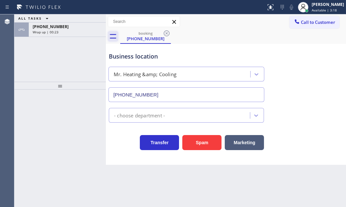
type input "[PHONE_NUMBER]"
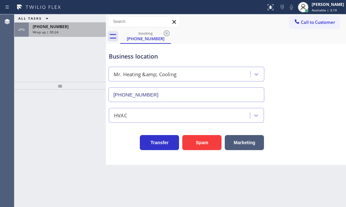
click at [79, 33] on div "Wrap up | 00:24" at bounding box center [67, 32] width 69 height 5
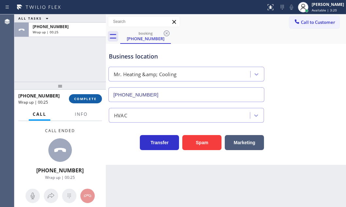
drag, startPoint x: 83, startPoint y: 100, endPoint x: 89, endPoint y: 100, distance: 6.2
click at [84, 100] on span "COMPLETE" at bounding box center [85, 98] width 23 height 5
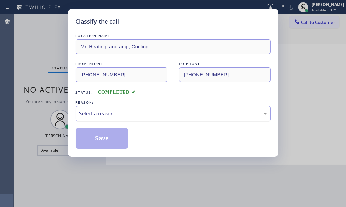
click at [127, 108] on div "Select a reason" at bounding box center [173, 113] width 194 height 15
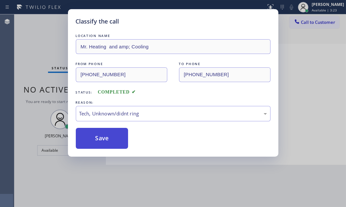
click at [104, 138] on button "Save" at bounding box center [102, 138] width 53 height 21
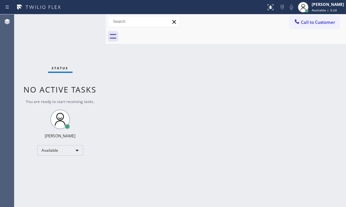
click at [301, 107] on div "Back to Dashboard Change Sender ID Customers Technicians Select a contact Outbo…" at bounding box center [226, 110] width 240 height 192
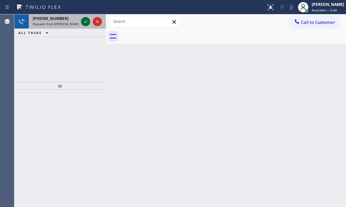
click at [86, 23] on icon at bounding box center [86, 22] width 8 height 8
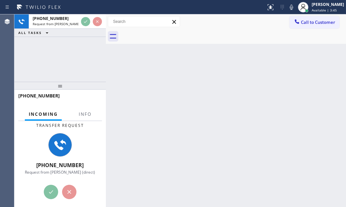
click at [82, 119] on div at bounding box center [85, 119] width 21 height 1
click at [83, 116] on span "Info" at bounding box center [85, 114] width 13 height 6
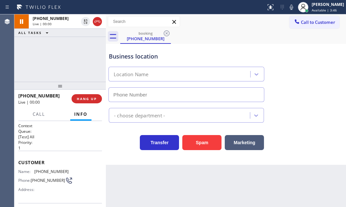
type input "(786) 650-1750"
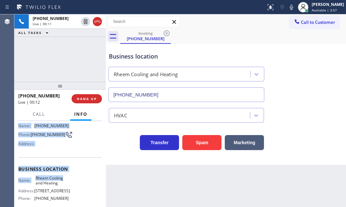
scroll to position [59, 0]
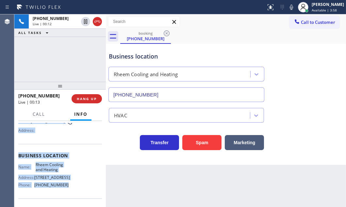
drag, startPoint x: 17, startPoint y: 131, endPoint x: 74, endPoint y: 186, distance: 79.6
click at [74, 186] on div "Context Queue: [Test] All Priority: 1 Customer Name: (305) 218-6926 Phone: (305…" at bounding box center [59, 164] width 91 height 86
copy div "Customer Name: (305) 218-6926 Phone: (305) 218-6926 Address: Business location …"
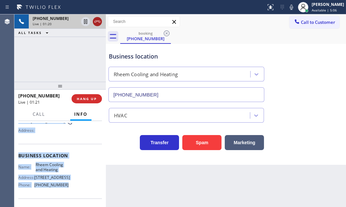
click at [95, 22] on icon at bounding box center [97, 22] width 8 height 8
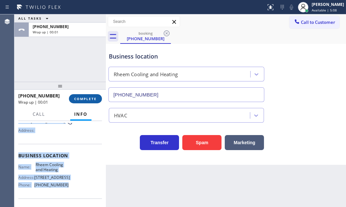
click at [87, 97] on span "COMPLETE" at bounding box center [85, 98] width 23 height 5
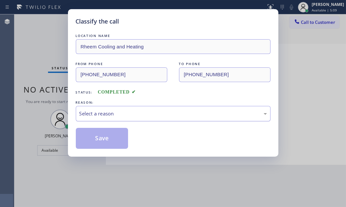
click at [150, 106] on div "Select a reason" at bounding box center [173, 113] width 194 height 15
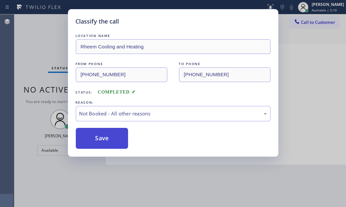
click at [103, 138] on button "Save" at bounding box center [102, 138] width 53 height 21
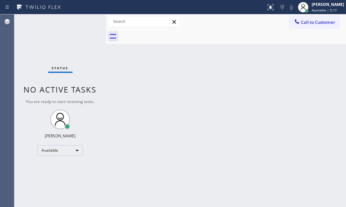
click at [91, 47] on div "Status No active tasks You are ready to start receiving tasks. [PERSON_NAME] Av…" at bounding box center [59, 110] width 91 height 192
click at [85, 17] on div "Status No active tasks You are ready to start receiving tasks. [PERSON_NAME] Av…" at bounding box center [59, 110] width 91 height 192
click at [85, 26] on div "Status No active tasks You are ready to start receiving tasks. [PERSON_NAME] Av…" at bounding box center [59, 110] width 91 height 192
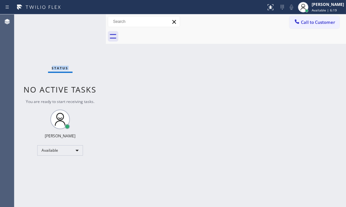
click at [84, 22] on div "Status No active tasks You are ready to start receiving tasks. [PERSON_NAME] Av…" at bounding box center [59, 110] width 91 height 192
click at [84, 21] on div "Status No active tasks You are ready to start receiving tasks. [PERSON_NAME] Av…" at bounding box center [59, 110] width 91 height 192
click at [85, 20] on div "Status No active tasks You are ready to start receiving tasks. [PERSON_NAME] Av…" at bounding box center [59, 110] width 91 height 192
click at [86, 23] on div "Status No active tasks You are ready to start receiving tasks. [PERSON_NAME] Av…" at bounding box center [59, 110] width 91 height 192
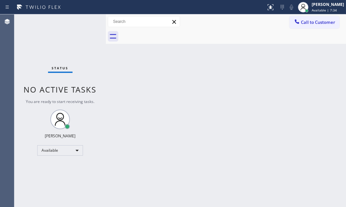
click at [86, 23] on div "Status No active tasks You are ready to start receiving tasks. [PERSON_NAME] Av…" at bounding box center [59, 110] width 91 height 192
click at [85, 21] on div "Status No active tasks You are ready to start receiving tasks. [PERSON_NAME] Av…" at bounding box center [59, 110] width 91 height 192
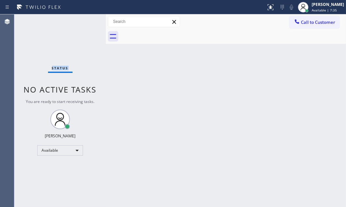
click at [85, 21] on div "Status No active tasks You are ready to start receiving tasks. [PERSON_NAME] Av…" at bounding box center [59, 110] width 91 height 192
click at [80, 17] on div "Status No active tasks You are ready to start receiving tasks. [PERSON_NAME] Av…" at bounding box center [59, 110] width 91 height 192
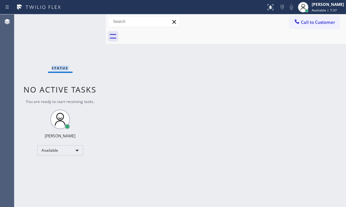
click at [82, 22] on div "Status No active tasks You are ready to start receiving tasks. [PERSON_NAME] Av…" at bounding box center [59, 110] width 91 height 192
click at [84, 22] on div "Status No active tasks You are ready to start receiving tasks. [PERSON_NAME] Av…" at bounding box center [59, 110] width 91 height 192
click at [85, 25] on div "Status No active tasks You are ready to start receiving tasks. [PERSON_NAME] Av…" at bounding box center [59, 110] width 91 height 192
click at [85, 23] on div "Status No active tasks You are ready to start receiving tasks. [PERSON_NAME] Av…" at bounding box center [59, 110] width 91 height 192
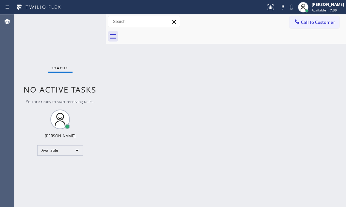
click at [85, 23] on div "Status No active tasks You are ready to start receiving tasks. [PERSON_NAME] Av…" at bounding box center [59, 110] width 91 height 192
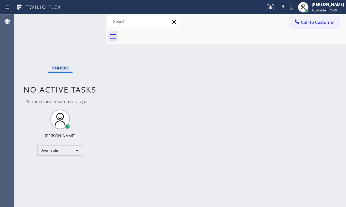
click at [85, 23] on div "Status No active tasks You are ready to start receiving tasks. [PERSON_NAME] Av…" at bounding box center [59, 110] width 91 height 192
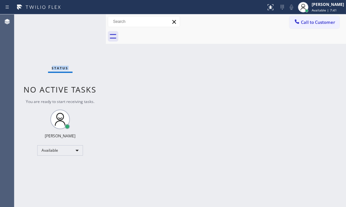
click at [85, 23] on div "Status No active tasks You are ready to start receiving tasks. [PERSON_NAME] Av…" at bounding box center [59, 110] width 91 height 192
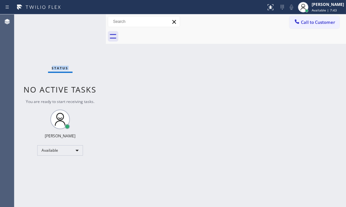
click at [85, 22] on div "Status No active tasks You are ready to start receiving tasks. [PERSON_NAME] Av…" at bounding box center [59, 110] width 91 height 192
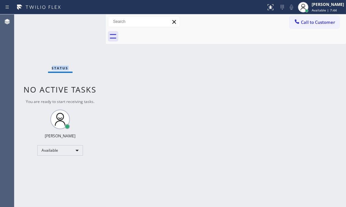
click at [85, 22] on div "Status No active tasks You are ready to start receiving tasks. [PERSON_NAME] Av…" at bounding box center [59, 110] width 91 height 192
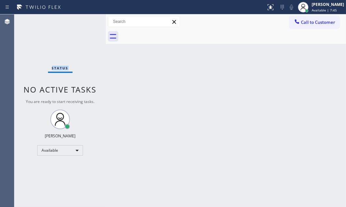
click at [85, 21] on div "Status No active tasks You are ready to start receiving tasks. [PERSON_NAME] Av…" at bounding box center [59, 110] width 91 height 192
click at [86, 21] on div "Status No active tasks You are ready to start receiving tasks. [PERSON_NAME] Av…" at bounding box center [59, 110] width 91 height 192
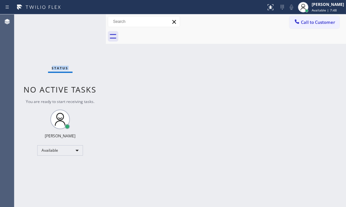
click at [86, 21] on div "Status No active tasks You are ready to start receiving tasks. [PERSON_NAME] Av…" at bounding box center [59, 110] width 91 height 192
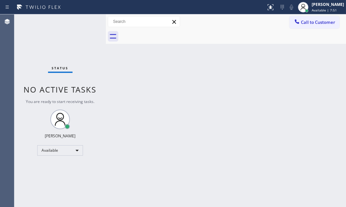
click at [85, 19] on div "Status No active tasks You are ready to start receiving tasks. [PERSON_NAME] Av…" at bounding box center [59, 110] width 91 height 192
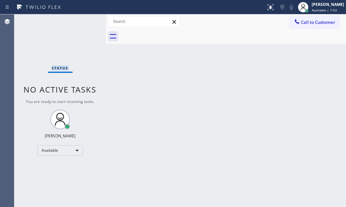
click at [85, 19] on div "Status No active tasks You are ready to start receiving tasks. [PERSON_NAME] Av…" at bounding box center [59, 110] width 91 height 192
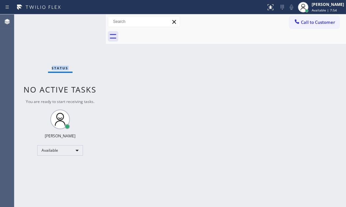
click at [85, 19] on div "Status No active tasks You are ready to start receiving tasks. [PERSON_NAME] Av…" at bounding box center [59, 110] width 91 height 192
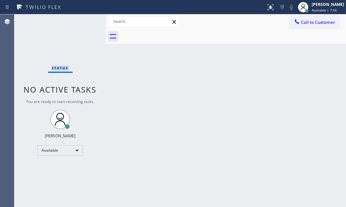
click at [85, 19] on div "Status No active tasks You are ready to start receiving tasks. [PERSON_NAME] Av…" at bounding box center [59, 110] width 91 height 192
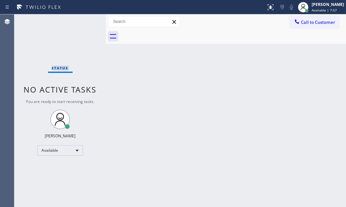
click at [85, 19] on div "Status No active tasks You are ready to start receiving tasks. [PERSON_NAME] Av…" at bounding box center [59, 110] width 91 height 192
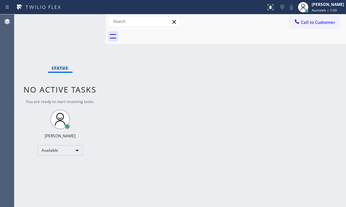
click at [85, 19] on div "Status No active tasks You are ready to start receiving tasks. [PERSON_NAME] Av…" at bounding box center [59, 110] width 91 height 192
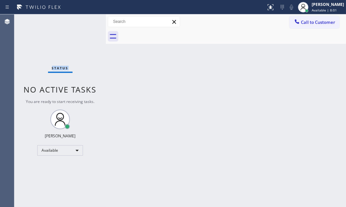
click at [85, 19] on div "Status No active tasks You are ready to start receiving tasks. [PERSON_NAME] Av…" at bounding box center [59, 110] width 91 height 192
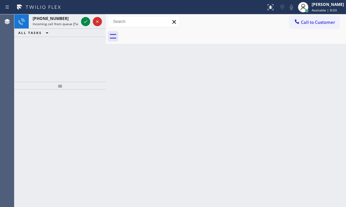
click at [85, 19] on icon at bounding box center [86, 22] width 8 height 8
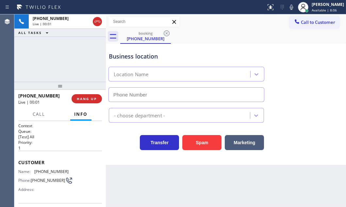
type input "(855) 666-9755"
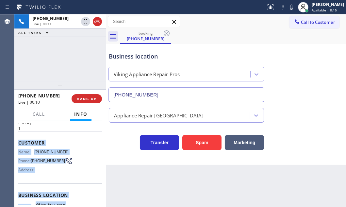
scroll to position [89, 0]
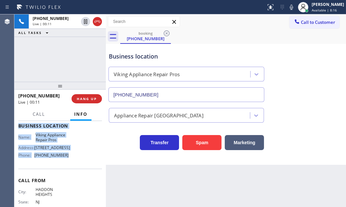
drag, startPoint x: 18, startPoint y: 159, endPoint x: 73, endPoint y: 170, distance: 56.4
click at [72, 168] on div "Context Queue: [Test] All Priority: 1 Customer Name: (609) 519-6719 Phone: (609…" at bounding box center [60, 128] width 84 height 189
copy div "Customer Name: (609) 519-6719 Phone: (609) 519-6719 Address: Business location …"
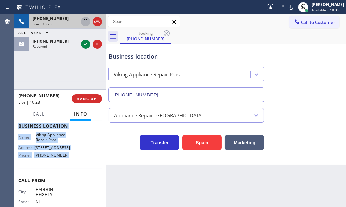
click at [85, 19] on icon at bounding box center [86, 22] width 8 height 8
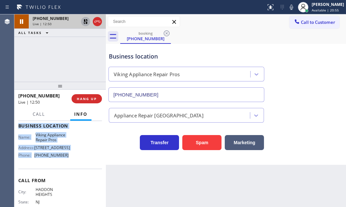
click at [85, 23] on icon at bounding box center [86, 22] width 8 height 8
click at [289, 8] on icon at bounding box center [290, 7] width 3 height 5
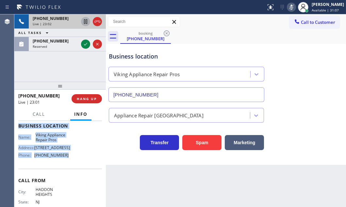
click at [287, 8] on icon at bounding box center [291, 7] width 8 height 8
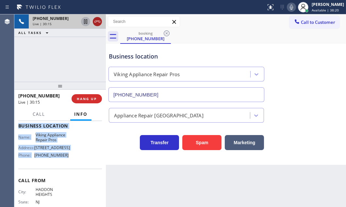
click at [98, 23] on icon at bounding box center [97, 22] width 8 height 8
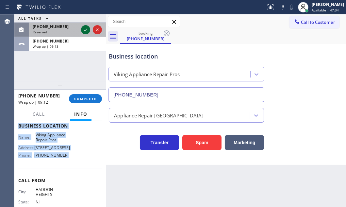
click at [84, 31] on icon at bounding box center [86, 30] width 8 height 8
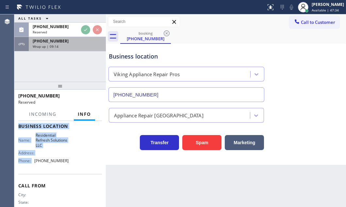
click at [80, 46] on div "Wrap up | 09:14" at bounding box center [67, 46] width 69 height 5
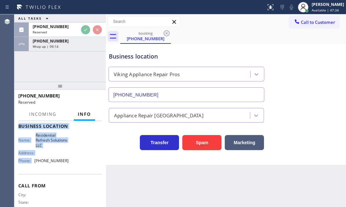
scroll to position [89, 0]
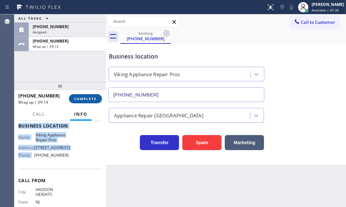
click at [88, 98] on span "COMPLETE" at bounding box center [85, 98] width 23 height 5
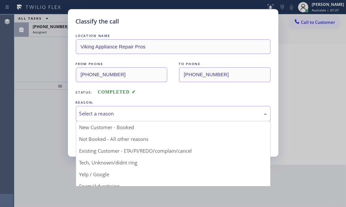
click at [159, 111] on div "Select a reason" at bounding box center [172, 114] width 187 height 8
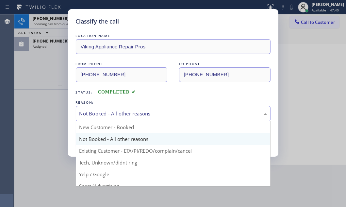
click at [125, 115] on div "Not Booked - All other reasons" at bounding box center [172, 114] width 187 height 8
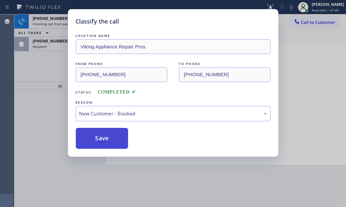
click at [96, 129] on button "Save" at bounding box center [102, 138] width 53 height 21
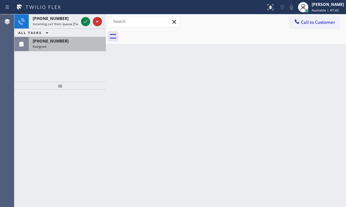
drag, startPoint x: 65, startPoint y: 41, endPoint x: 76, endPoint y: 31, distance: 14.6
click at [65, 41] on div "(949) 330-1735" at bounding box center [67, 41] width 69 height 6
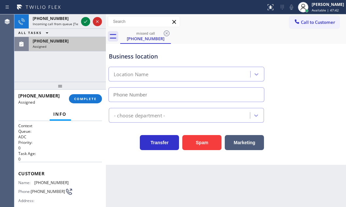
drag, startPoint x: 86, startPoint y: 20, endPoint x: 85, endPoint y: 38, distance: 17.6
click at [86, 20] on icon at bounding box center [86, 22] width 8 height 8
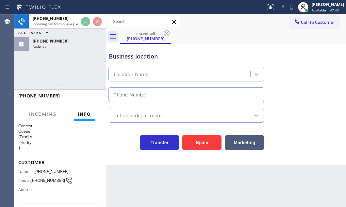
type input "(949) 312-5226"
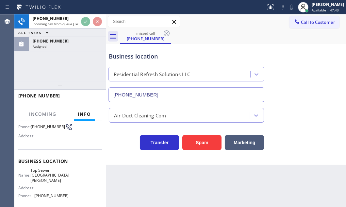
scroll to position [89, 0]
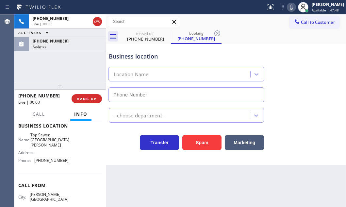
type input "(805) 519-8060"
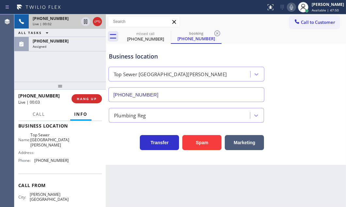
click at [97, 23] on icon at bounding box center [97, 22] width 8 height 8
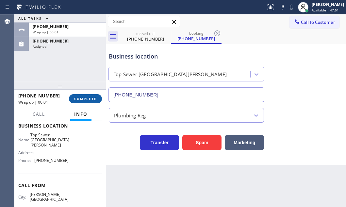
click at [86, 98] on span "COMPLETE" at bounding box center [85, 98] width 23 height 5
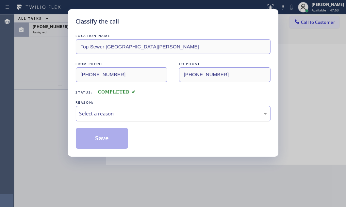
click at [160, 113] on div "Select a reason" at bounding box center [172, 114] width 187 height 8
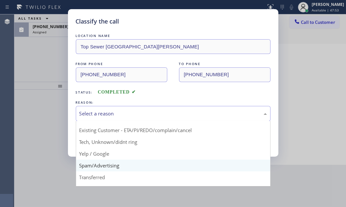
scroll to position [29, 0]
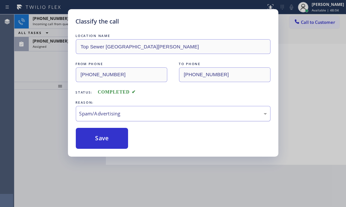
click at [122, 113] on div "Spam/Advertising" at bounding box center [172, 114] width 187 height 8
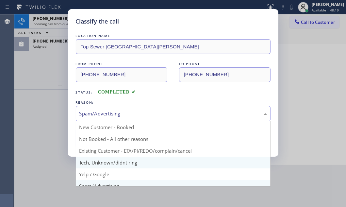
scroll to position [43, 0]
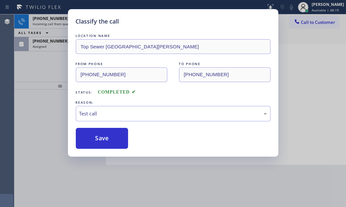
drag, startPoint x: 90, startPoint y: 179, endPoint x: 97, endPoint y: 164, distance: 16.2
drag, startPoint x: 97, startPoint y: 141, endPoint x: 85, endPoint y: 114, distance: 29.4
click at [96, 139] on button "Save" at bounding box center [102, 138] width 53 height 21
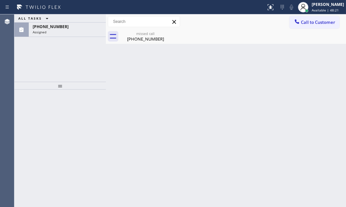
click at [53, 20] on div "Classify the call LOCATION NAME Mr. Heating and amp; Cooling FROM PHONE (323) 6…" at bounding box center [179, 110] width 331 height 192
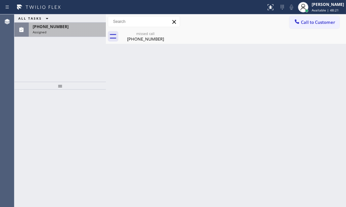
click at [61, 33] on div "Assigned" at bounding box center [67, 32] width 69 height 5
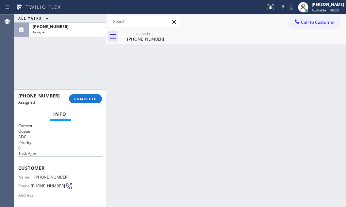
drag, startPoint x: 19, startPoint y: 170, endPoint x: 19, endPoint y: 166, distance: 3.9
click at [19, 166] on div "Customer Name: (949) 330-1735 Phone: (949) 330-1735 Address:" at bounding box center [60, 182] width 84 height 52
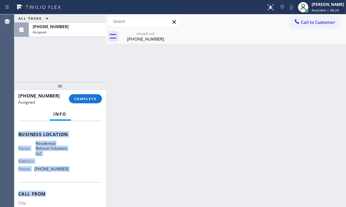
scroll to position [89, 0]
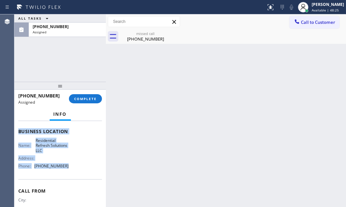
drag, startPoint x: 19, startPoint y: 166, endPoint x: 73, endPoint y: 171, distance: 55.1
click at [73, 171] on div "Context Queue: ADC Priority: 0 Task Age: Customer Name: (949) 330-1735 Phone: (…" at bounding box center [60, 131] width 84 height 194
copy div "Customer Name: (949) 330-1735 Phone: (949) 330-1735 Address: Business location …"
click at [88, 96] on span "COMPLETE" at bounding box center [85, 98] width 23 height 5
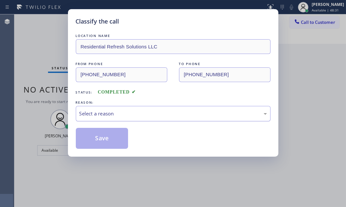
click at [148, 111] on div "Select a reason" at bounding box center [172, 114] width 187 height 8
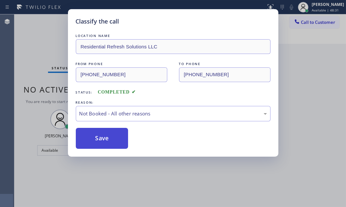
drag, startPoint x: 101, startPoint y: 136, endPoint x: 94, endPoint y: 136, distance: 6.9
click at [94, 136] on button "Save" at bounding box center [102, 138] width 53 height 21
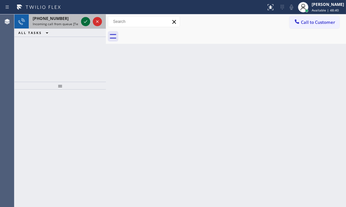
click at [87, 21] on icon at bounding box center [86, 22] width 8 height 8
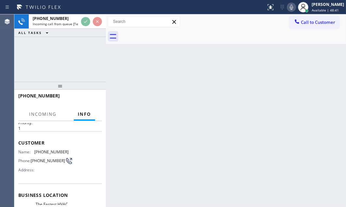
scroll to position [59, 0]
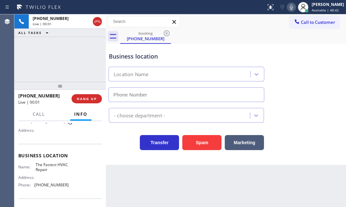
type input "(866) 540-7291"
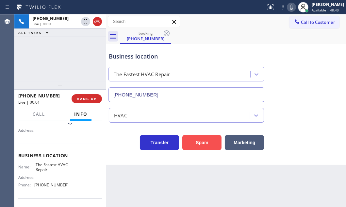
click at [206, 142] on button "Spam" at bounding box center [201, 142] width 39 height 15
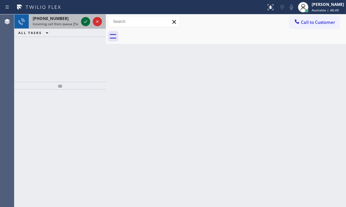
click at [83, 21] on icon at bounding box center [86, 22] width 8 height 8
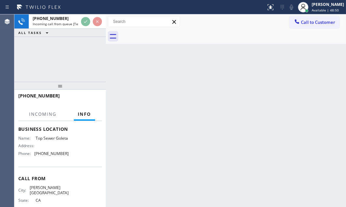
scroll to position [89, 0]
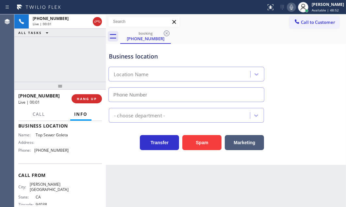
type input "(805) 519-8474"
click at [85, 99] on span "HANG UP" at bounding box center [87, 98] width 20 height 5
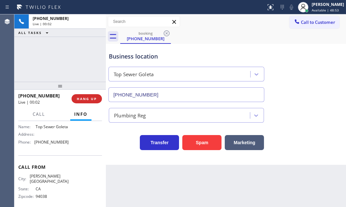
scroll to position [103, 0]
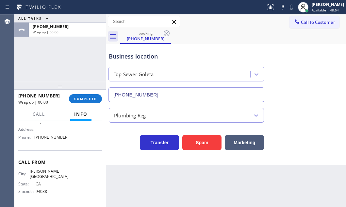
drag, startPoint x: 84, startPoint y: 101, endPoint x: 83, endPoint y: 108, distance: 7.6
click at [84, 101] on button "COMPLETE" at bounding box center [85, 98] width 33 height 9
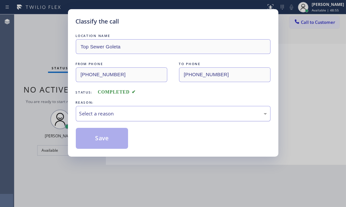
click at [105, 114] on div "Select a reason" at bounding box center [172, 114] width 187 height 8
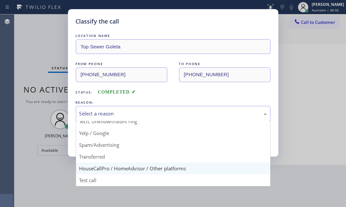
scroll to position [43, 0]
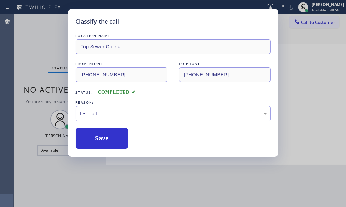
drag, startPoint x: 89, startPoint y: 176, endPoint x: 101, endPoint y: 154, distance: 25.1
drag, startPoint x: 100, startPoint y: 135, endPoint x: 156, endPoint y: 151, distance: 58.4
click at [101, 135] on button "Save" at bounding box center [102, 138] width 53 height 21
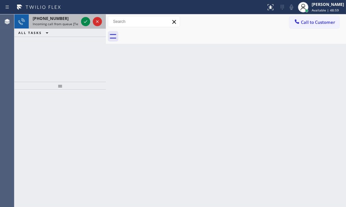
drag, startPoint x: 87, startPoint y: 20, endPoint x: 87, endPoint y: 27, distance: 6.9
click at [87, 20] on icon at bounding box center [86, 22] width 8 height 8
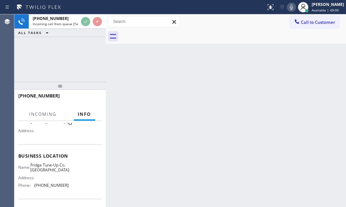
scroll to position [59, 0]
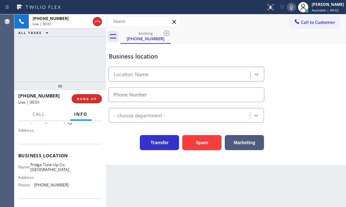
type input "(214) 699-5489"
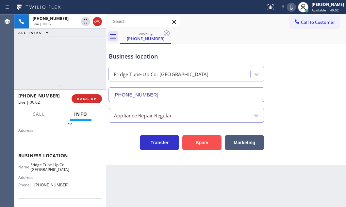
click at [199, 142] on button "Spam" at bounding box center [201, 142] width 39 height 15
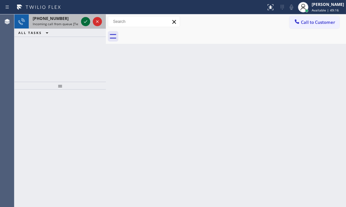
click at [88, 22] on icon at bounding box center [86, 22] width 8 height 8
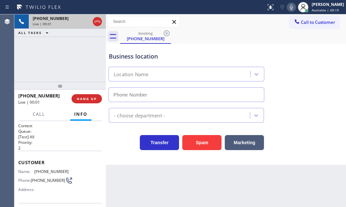
type input "(973) 798-1938"
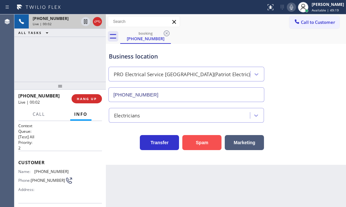
click at [203, 147] on button "Spam" at bounding box center [201, 142] width 39 height 15
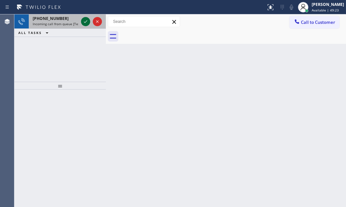
click at [82, 23] on icon at bounding box center [86, 22] width 8 height 8
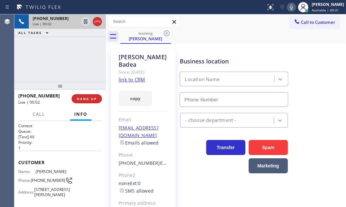
type input "(630) 523-0508"
click at [123, 76] on link "link to CRM" at bounding box center [131, 79] width 26 height 7
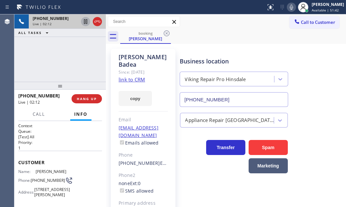
click at [85, 23] on icon at bounding box center [86, 22] width 8 height 8
click at [287, 7] on icon at bounding box center [291, 7] width 8 height 8
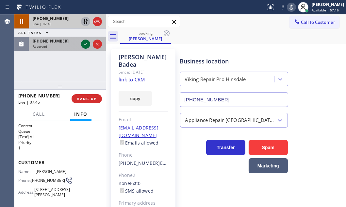
click at [82, 45] on icon at bounding box center [86, 44] width 8 height 8
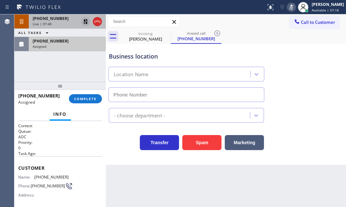
type input "(714) 364-0646"
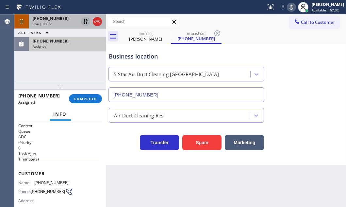
click at [73, 46] on div "Assigned" at bounding box center [67, 46] width 69 height 5
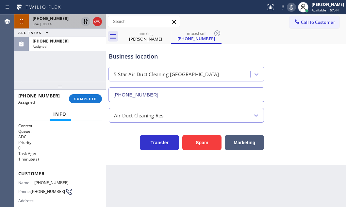
click at [86, 19] on icon at bounding box center [86, 22] width 8 height 8
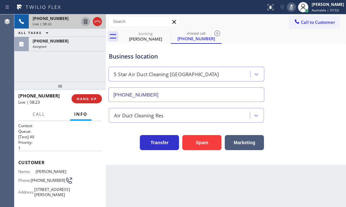
click at [287, 6] on icon at bounding box center [291, 7] width 8 height 8
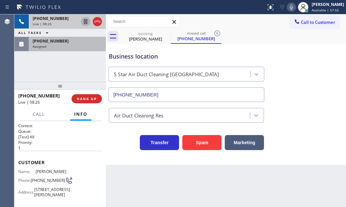
click at [67, 45] on div "Assigned" at bounding box center [67, 46] width 69 height 5
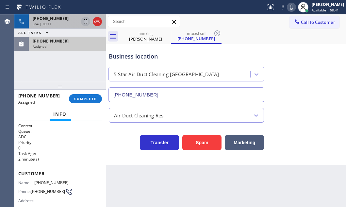
click at [74, 45] on div "Assigned" at bounding box center [67, 46] width 69 height 5
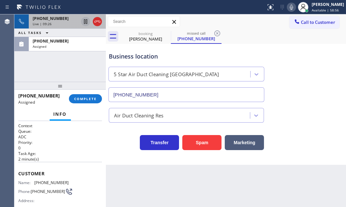
click at [75, 35] on div "ALL TASKS ALL TASKS ACTIVE TASKS TASKS IN WRAP UP" at bounding box center [59, 33] width 91 height 8
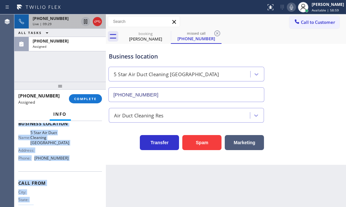
scroll to position [118, 0]
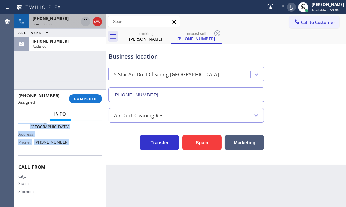
drag, startPoint x: 18, startPoint y: 171, endPoint x: 77, endPoint y: 156, distance: 60.8
click at [78, 156] on div "Context Queue: ADC Priority: 0 Task Age: 2 minute(s) Customer Name: (714) 644-6…" at bounding box center [59, 164] width 91 height 86
copy div "Customer Name: (714) 644-6800 Phone: (714) 644-6800 Address: Business location …"
click at [82, 99] on span "COMPLETE" at bounding box center [85, 98] width 23 height 5
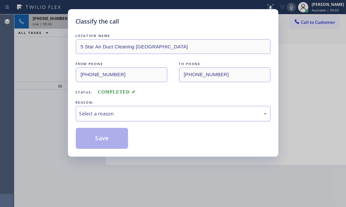
click at [158, 118] on div "Select a reason" at bounding box center [173, 113] width 194 height 15
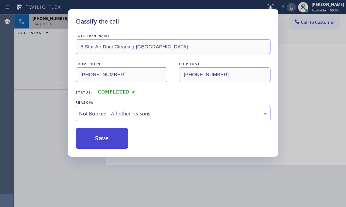
click at [97, 135] on button "Save" at bounding box center [102, 138] width 53 height 21
type input "(630) 523-0508"
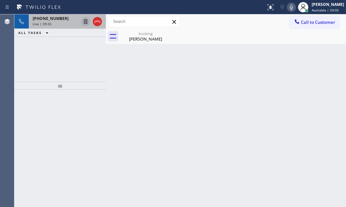
drag, startPoint x: 50, startPoint y: 64, endPoint x: 56, endPoint y: 61, distance: 7.3
click at [50, 64] on div "+18478109194 Live | 09:35 ALL TASKS ALL TASKS ACTIVE TASKS TASKS IN WRAP UP" at bounding box center [59, 47] width 91 height 67
click at [62, 24] on div "Live | 09:36" at bounding box center [56, 24] width 46 height 5
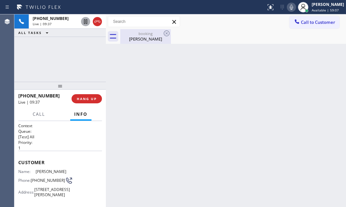
click at [146, 36] on div "Elena Badea" at bounding box center [145, 39] width 49 height 6
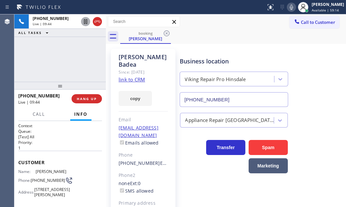
click at [246, 39] on div "booking Elena Badea" at bounding box center [232, 36] width 225 height 15
click at [99, 21] on icon at bounding box center [97, 22] width 8 height 8
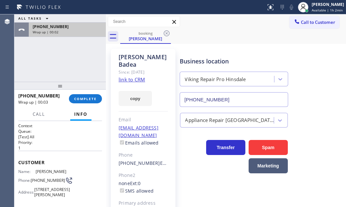
click at [82, 31] on div "Wrap up | 00:02" at bounding box center [67, 32] width 69 height 5
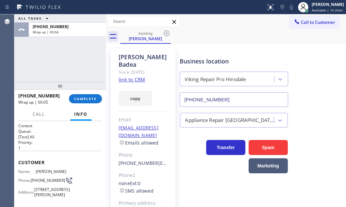
click at [59, 71] on div "ALL TASKS ALL TASKS ACTIVE TASKS TASKS IN WRAP UP +18478109194 Wrap up | 00:04" at bounding box center [59, 47] width 91 height 67
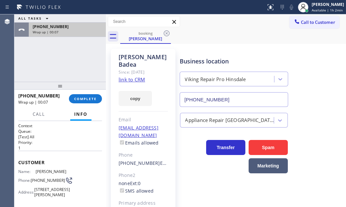
click at [87, 26] on div "+18478109194" at bounding box center [67, 27] width 69 height 6
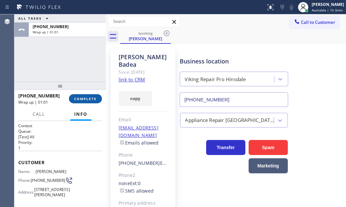
click at [84, 96] on span "COMPLETE" at bounding box center [85, 98] width 23 height 5
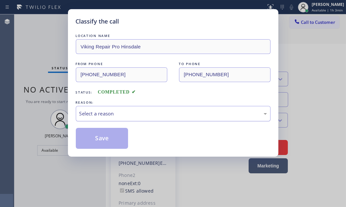
click at [100, 112] on div "Select a reason" at bounding box center [172, 114] width 187 height 8
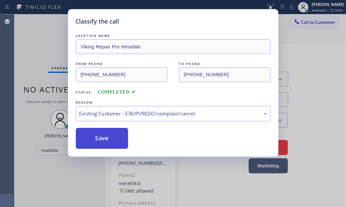
drag, startPoint x: 106, startPoint y: 149, endPoint x: 95, endPoint y: 146, distance: 12.3
click at [95, 146] on button "Save" at bounding box center [102, 138] width 53 height 21
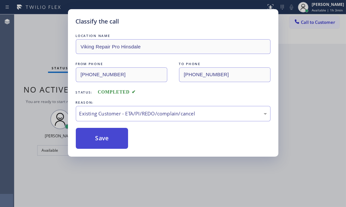
click at [97, 143] on button "Save" at bounding box center [102, 138] width 53 height 21
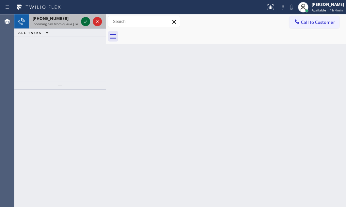
click at [85, 19] on icon at bounding box center [86, 22] width 8 height 8
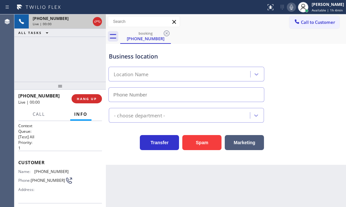
type input "(206) 309-4022"
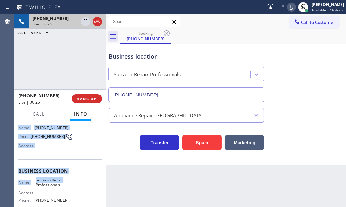
scroll to position [59, 0]
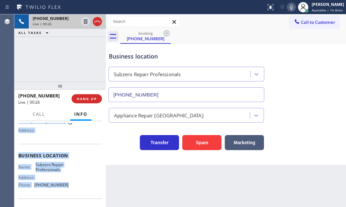
drag, startPoint x: 36, startPoint y: 166, endPoint x: 69, endPoint y: 188, distance: 39.4
click at [69, 188] on div "Context Queue: [Test] All Priority: 1 Customer Name: (425) 301-4229 Phone: (425…" at bounding box center [59, 164] width 91 height 86
click at [96, 21] on icon at bounding box center [97, 22] width 8 height 8
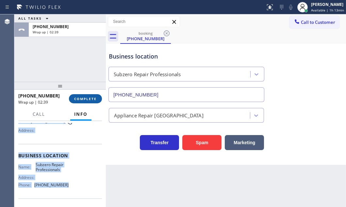
click at [85, 95] on button "COMPLETE" at bounding box center [85, 98] width 33 height 9
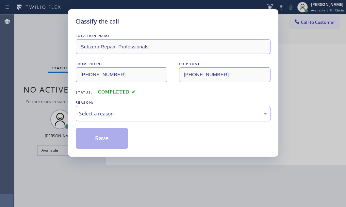
click at [118, 112] on div "Select a reason" at bounding box center [172, 114] width 187 height 8
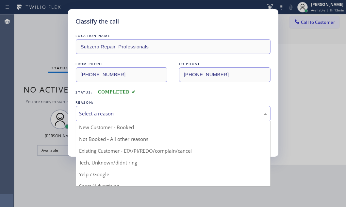
drag, startPoint x: 101, startPoint y: 126, endPoint x: 97, endPoint y: 125, distance: 4.0
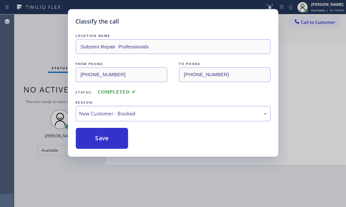
click at [97, 125] on div "LOCATION NAME Subzero Repair Professionals FROM PHONE (425) 301-4229 TO PHONE (…" at bounding box center [173, 90] width 194 height 116
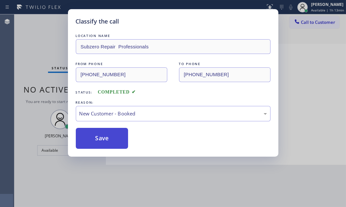
click at [98, 133] on button "Save" at bounding box center [102, 138] width 53 height 21
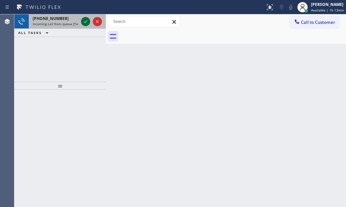
click at [84, 18] on icon at bounding box center [86, 22] width 8 height 8
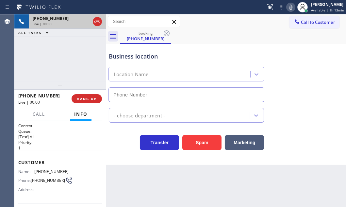
type input "(805) 549-5141"
click at [88, 100] on span "HANG UP" at bounding box center [87, 98] width 20 height 5
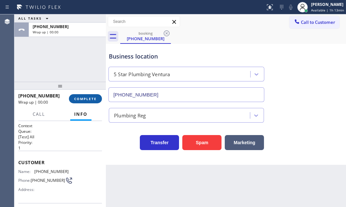
click at [88, 97] on span "COMPLETE" at bounding box center [85, 98] width 23 height 5
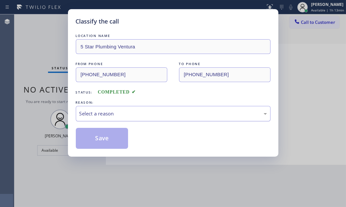
click at [147, 112] on div "Select a reason" at bounding box center [172, 114] width 187 height 8
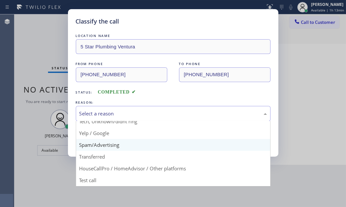
scroll to position [43, 0]
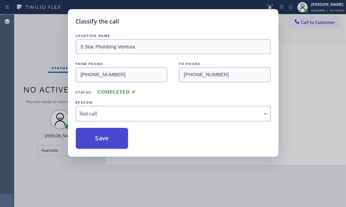
click at [97, 134] on button "Save" at bounding box center [102, 138] width 53 height 21
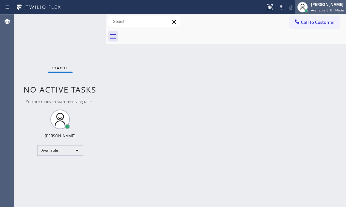
click at [311, 8] on span "Available | 1h 14min" at bounding box center [327, 10] width 33 height 5
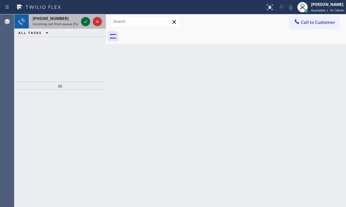
click at [86, 23] on icon at bounding box center [86, 22] width 8 height 8
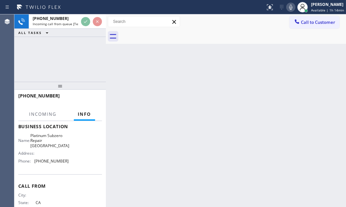
scroll to position [89, 0]
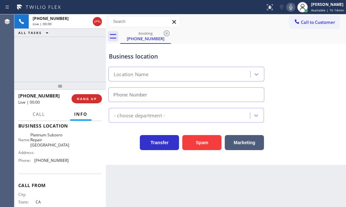
type input "(949) 325-8434"
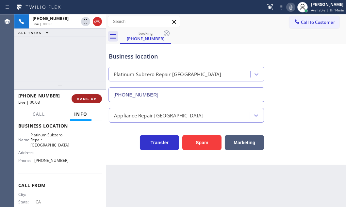
click at [91, 99] on span "HANG UP" at bounding box center [87, 98] width 20 height 5
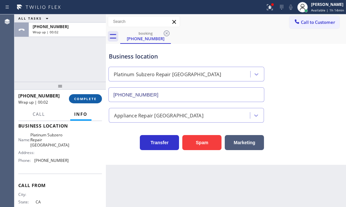
drag, startPoint x: 84, startPoint y: 99, endPoint x: 88, endPoint y: 99, distance: 4.3
click at [84, 99] on span "COMPLETE" at bounding box center [85, 98] width 23 height 5
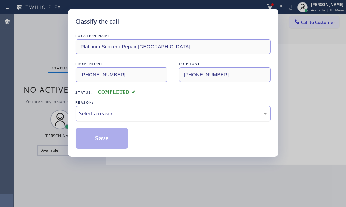
click at [143, 112] on div "Select a reason" at bounding box center [172, 114] width 187 height 8
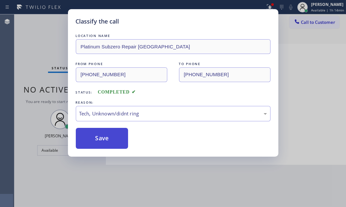
click at [101, 143] on button "Save" at bounding box center [102, 138] width 53 height 21
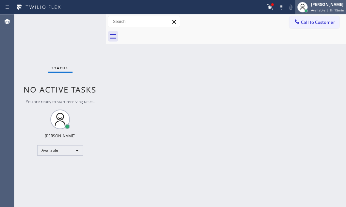
click at [311, 8] on span "Available | 1h 15min" at bounding box center [327, 10] width 33 height 5
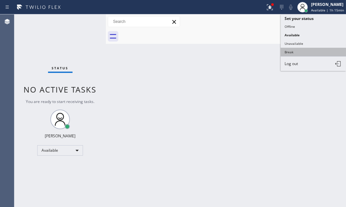
click at [286, 50] on button "Break" at bounding box center [312, 52] width 65 height 8
